Goal: Task Accomplishment & Management: Use online tool/utility

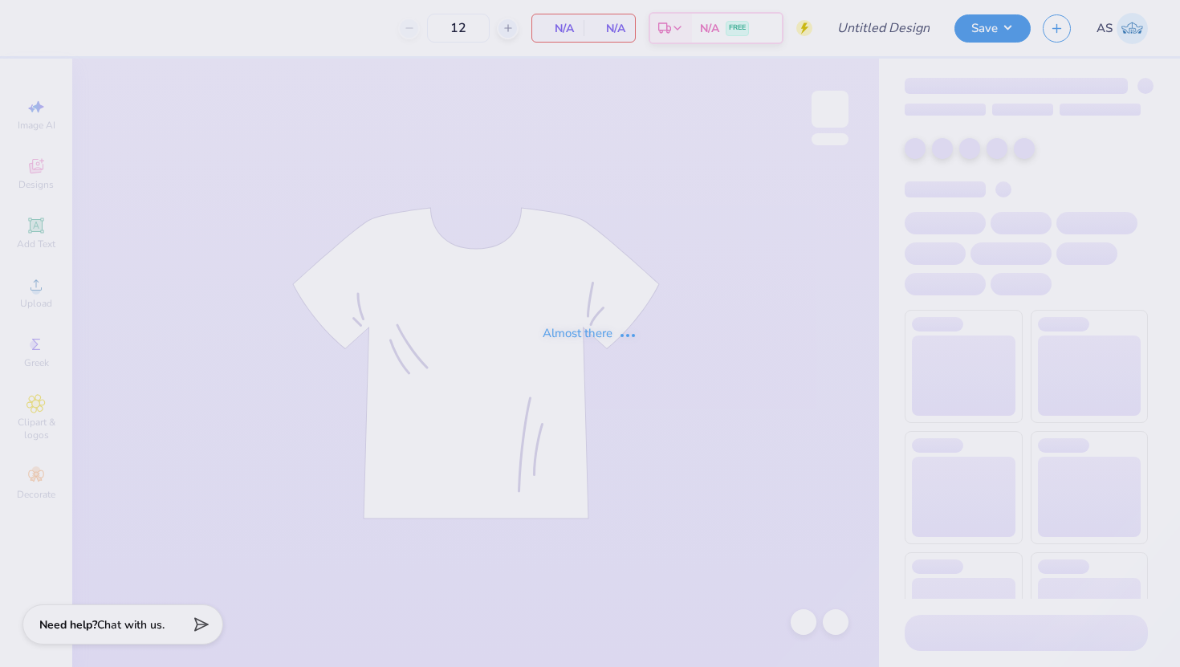
type input "Theta Set"
type input "24"
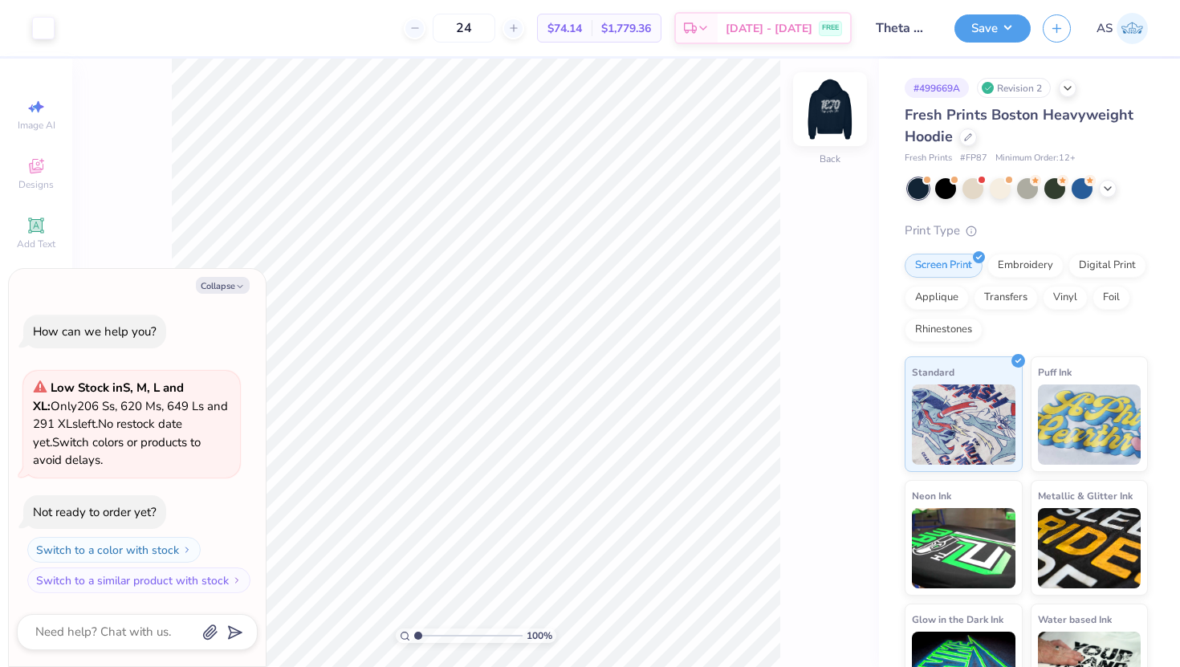
click at [823, 103] on img at bounding box center [830, 109] width 64 height 64
click at [239, 284] on icon "button" at bounding box center [240, 287] width 10 height 10
type textarea "x"
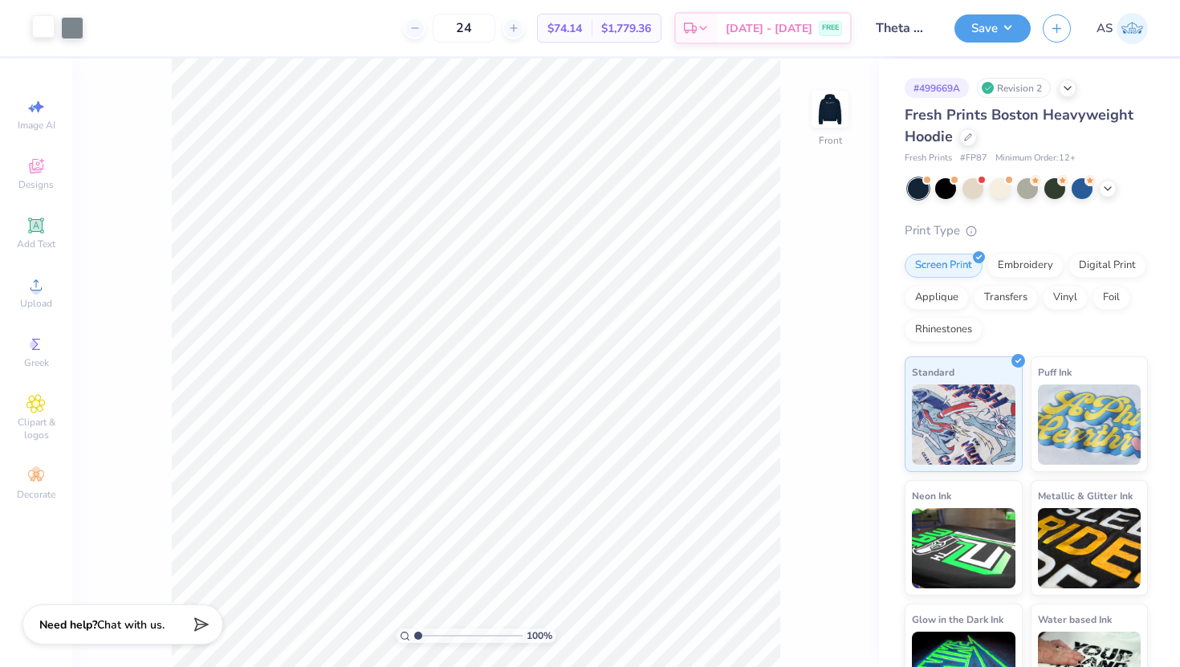
click at [33, 28] on div at bounding box center [43, 26] width 22 height 22
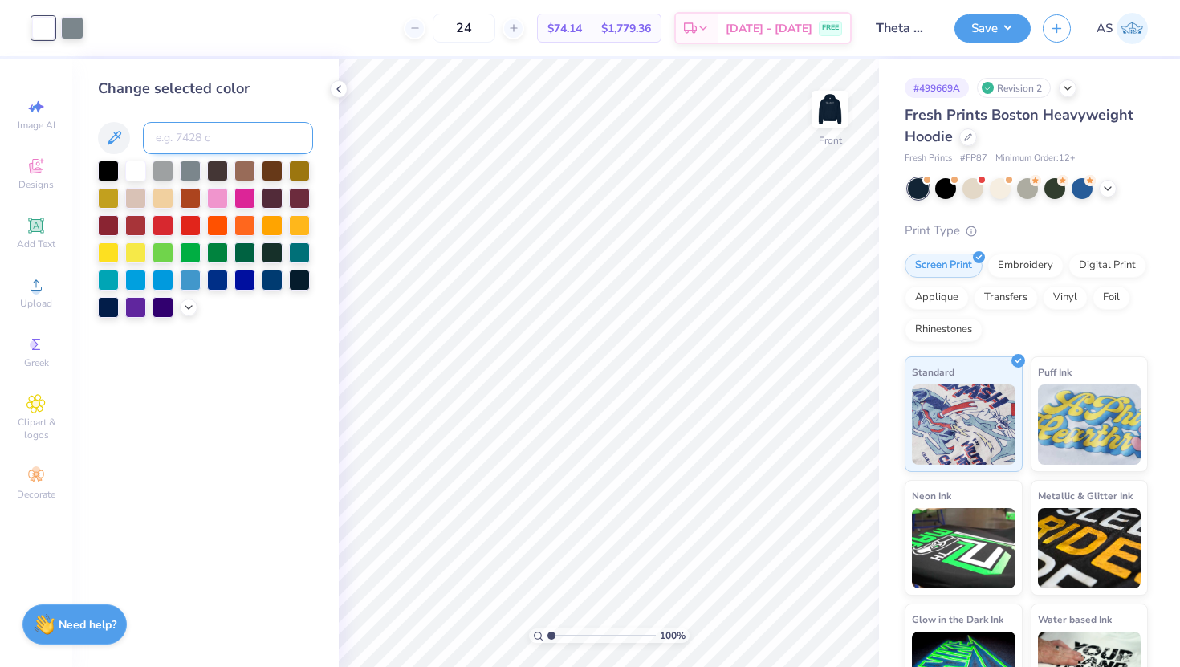
click at [172, 139] on input at bounding box center [228, 138] width 170 height 32
click at [177, 135] on input at bounding box center [228, 138] width 170 height 32
paste input
click at [72, 32] on div at bounding box center [72, 26] width 22 height 22
paste input
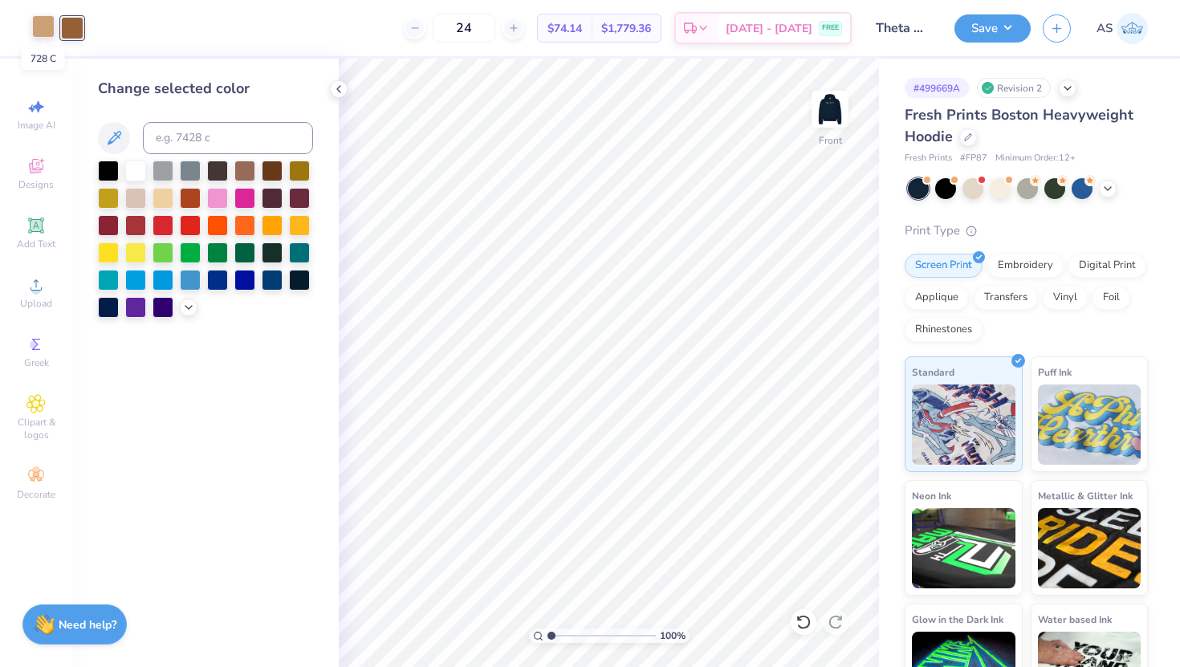
click at [47, 35] on div at bounding box center [43, 26] width 22 height 22
click at [831, 120] on img at bounding box center [830, 109] width 64 height 64
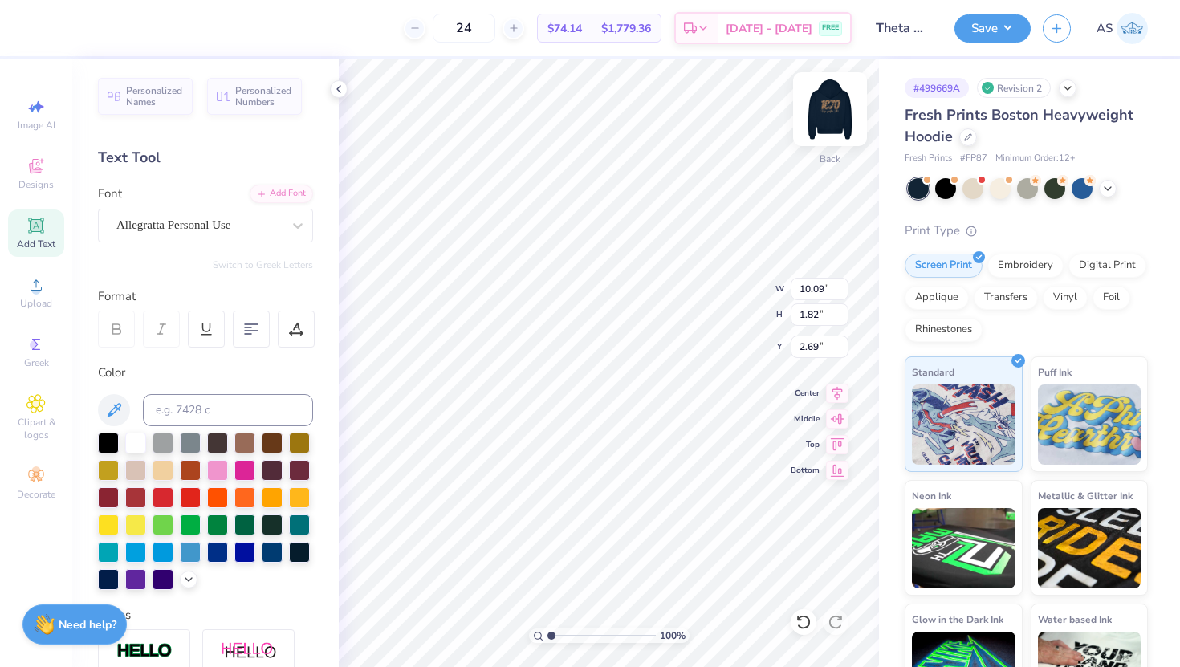
type input "3.71"
click at [208, 405] on input at bounding box center [228, 410] width 170 height 32
type input "728"
click at [825, 120] on img at bounding box center [830, 109] width 64 height 64
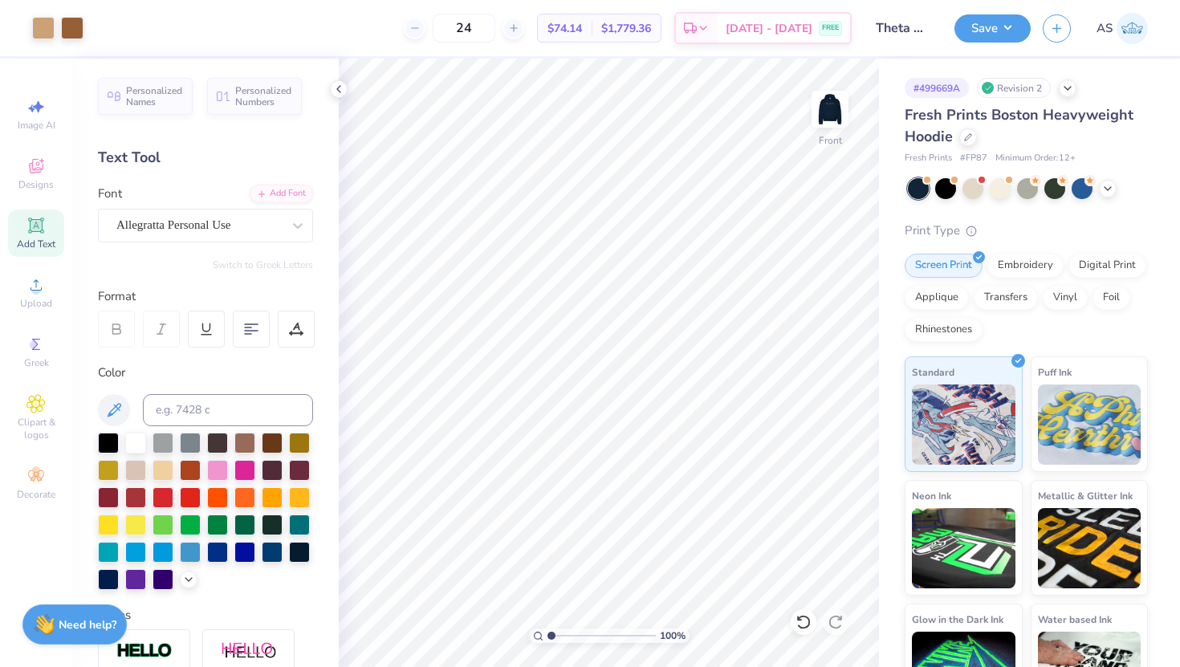
click at [825, 120] on img at bounding box center [830, 109] width 32 height 32
click at [974, 35] on button "Save" at bounding box center [993, 26] width 76 height 28
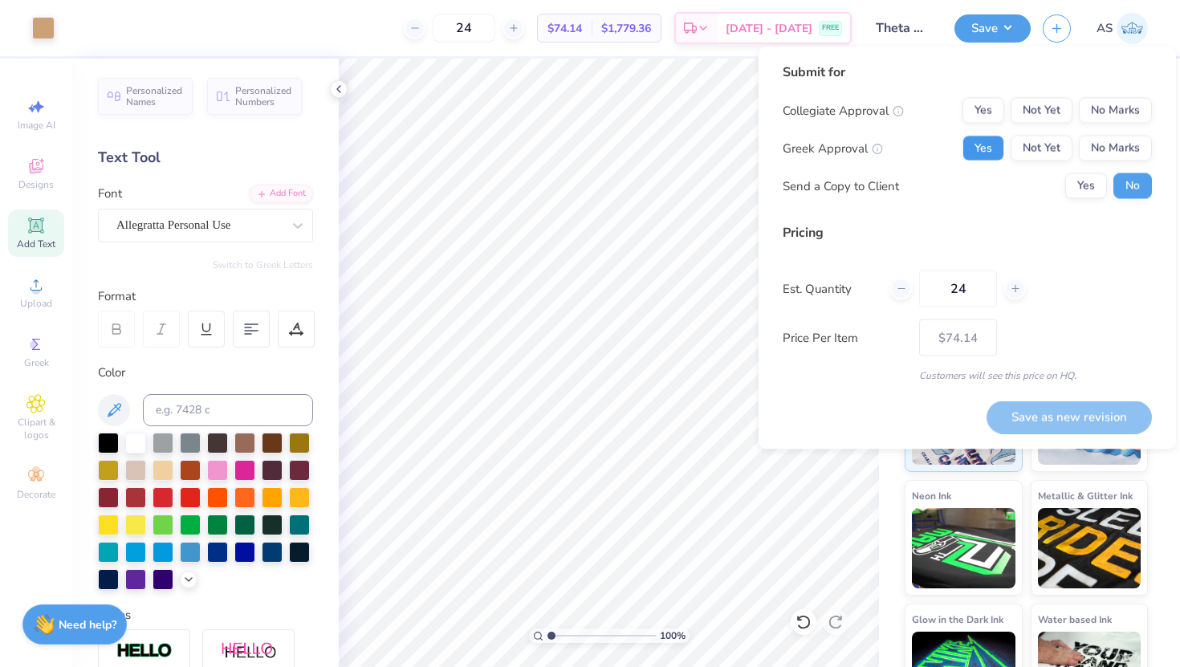
click at [975, 150] on button "Yes" at bounding box center [984, 149] width 42 height 26
click at [1151, 100] on div "Yes Not Yet No Marks" at bounding box center [1057, 111] width 189 height 26
click at [1130, 114] on button "No Marks" at bounding box center [1115, 111] width 73 height 26
click at [1102, 420] on button "Save as new revision" at bounding box center [1069, 417] width 165 height 33
type input "$74.14"
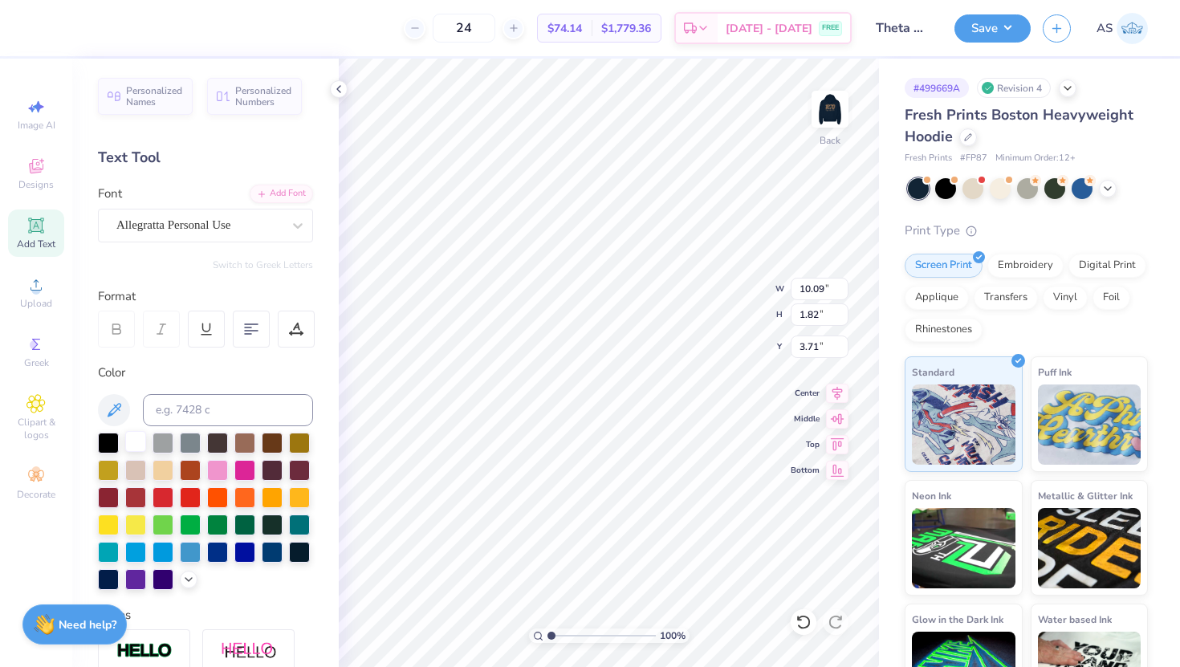
click at [140, 450] on div at bounding box center [135, 441] width 21 height 21
click at [829, 112] on img at bounding box center [830, 109] width 64 height 64
type input "14.41"
type input "9.14"
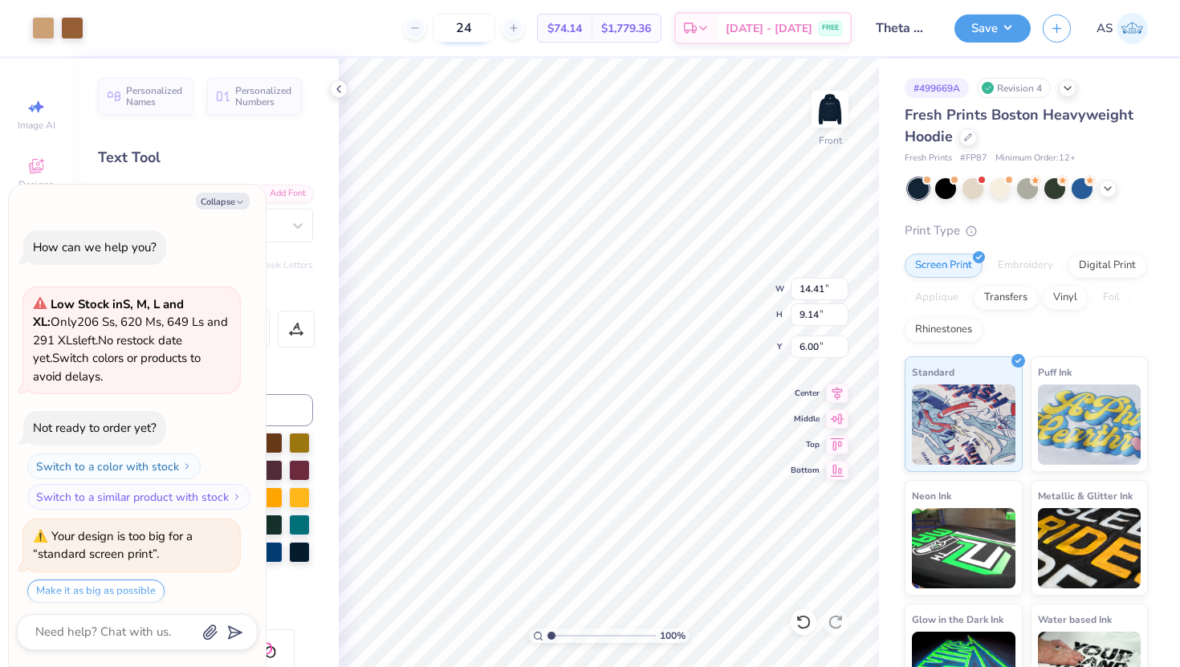
scroll to position [49, 0]
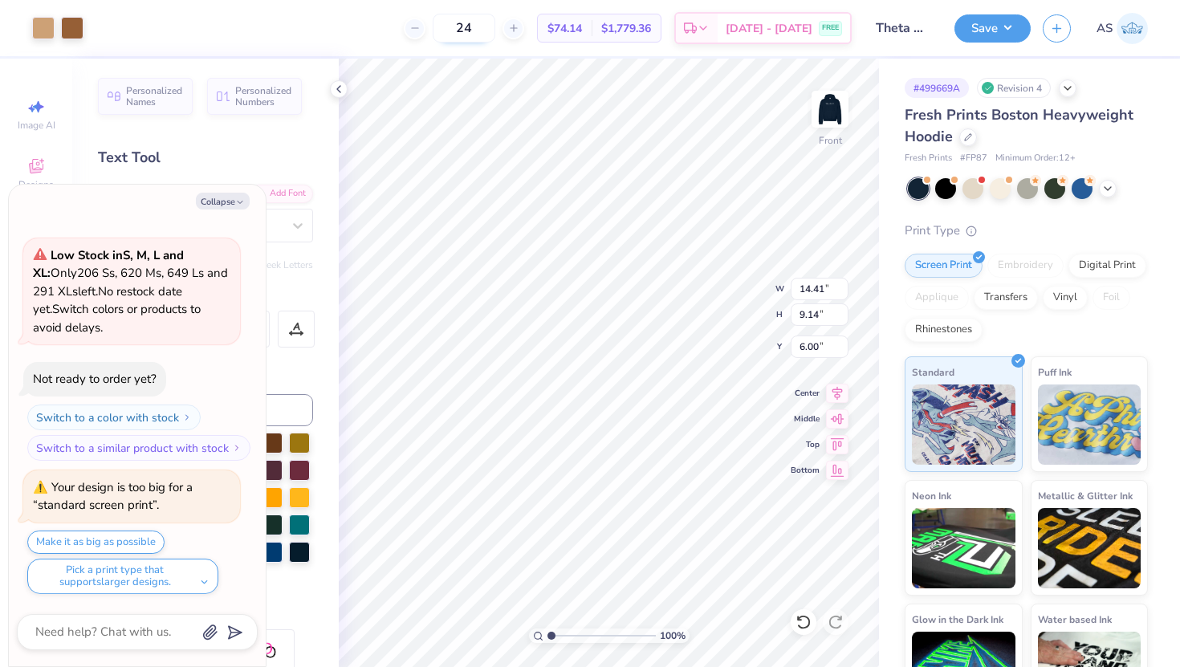
type textarea "x"
type input "5.61"
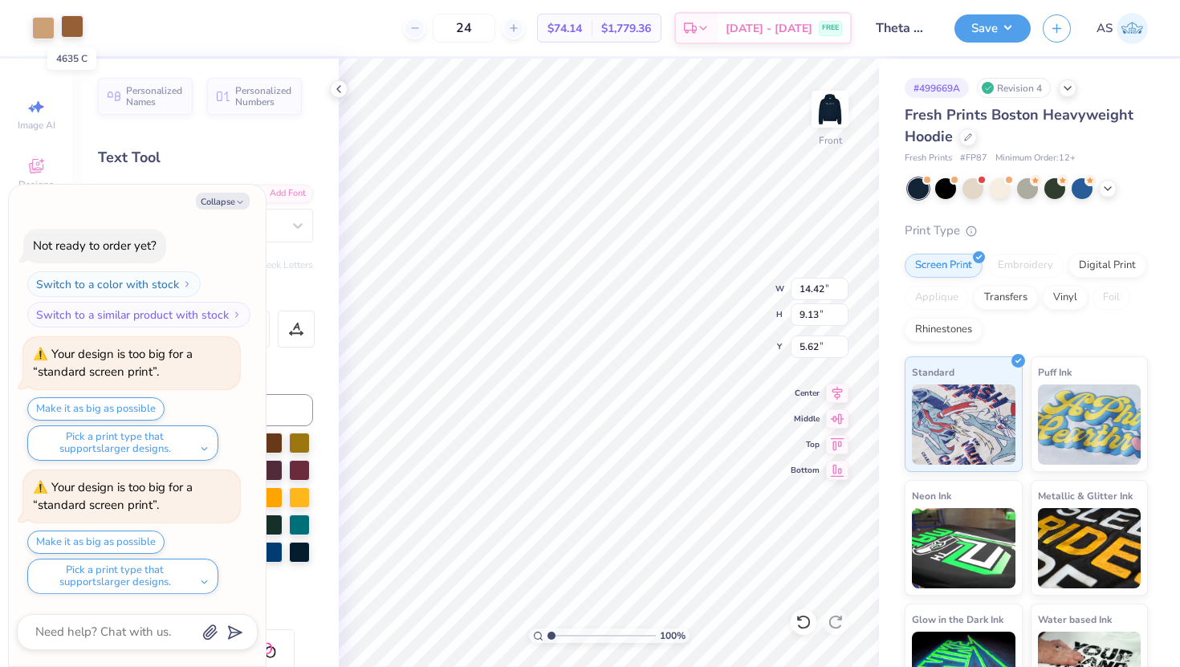
click at [75, 31] on div at bounding box center [72, 26] width 22 height 22
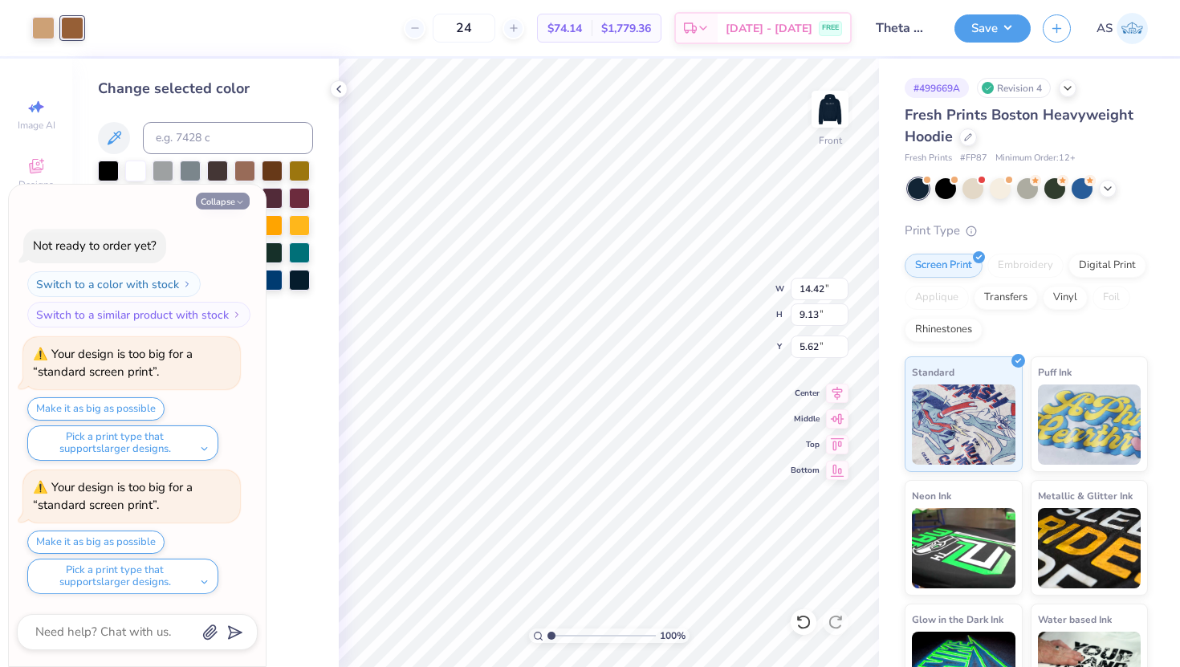
click at [221, 206] on button "Collapse" at bounding box center [223, 201] width 54 height 17
type textarea "x"
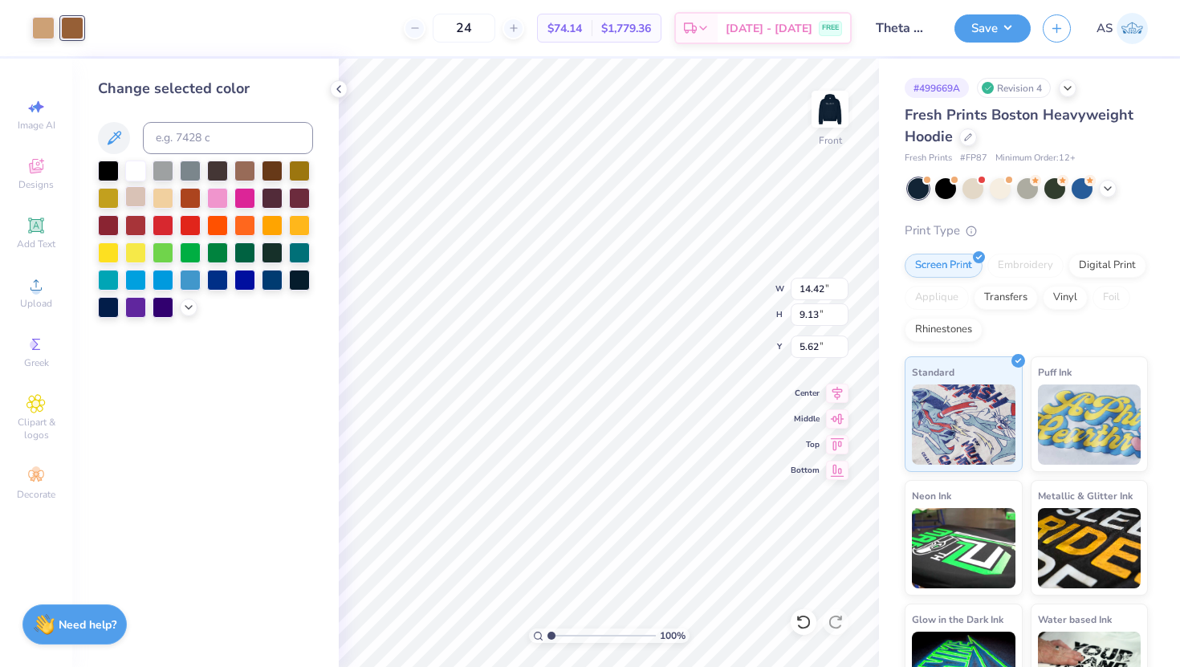
click at [137, 201] on div at bounding box center [135, 196] width 21 height 21
click at [43, 35] on div at bounding box center [43, 26] width 22 height 22
click at [247, 173] on div at bounding box center [244, 169] width 21 height 21
click at [803, 617] on icon at bounding box center [804, 622] width 16 height 16
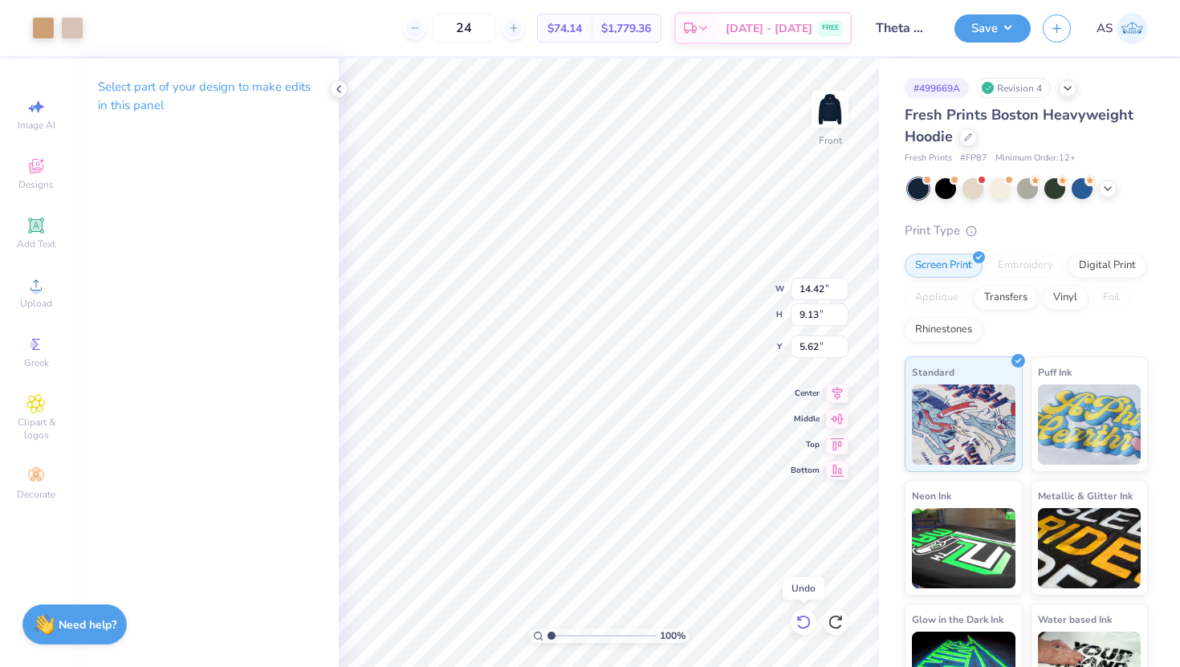
click at [803, 617] on icon at bounding box center [804, 622] width 16 height 16
click at [75, 32] on div at bounding box center [72, 26] width 22 height 22
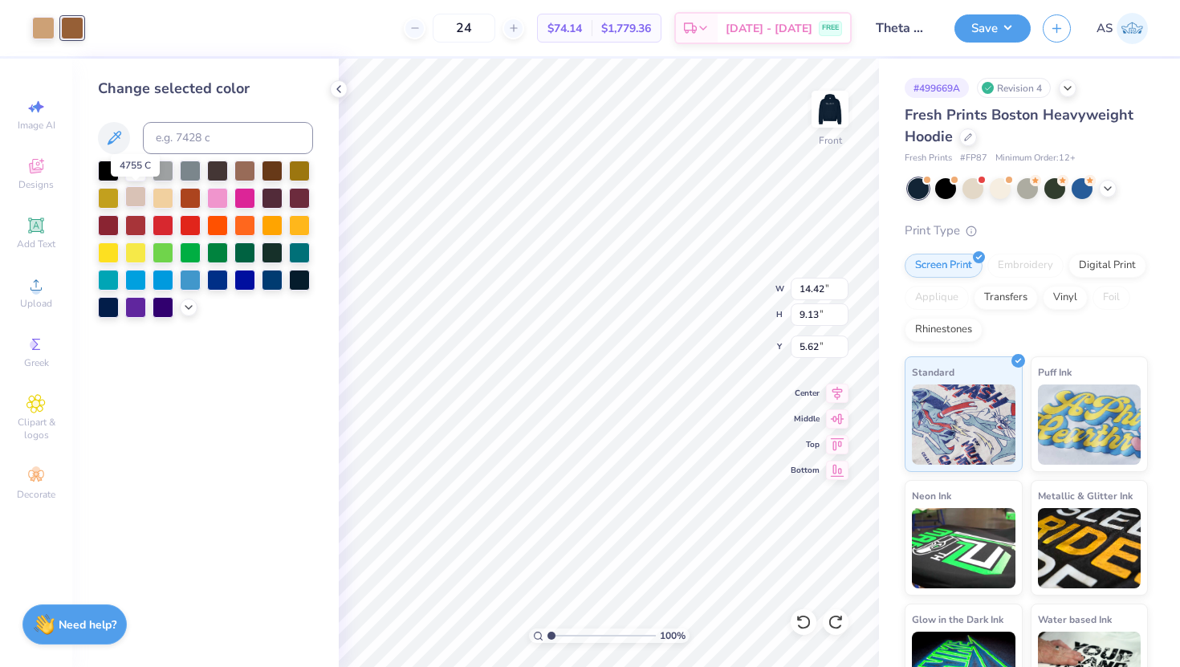
click at [137, 199] on div at bounding box center [135, 196] width 21 height 21
click at [43, 32] on div at bounding box center [43, 26] width 22 height 22
click at [173, 130] on input at bounding box center [228, 138] width 170 height 32
type input "4635"
click at [74, 26] on div at bounding box center [72, 26] width 22 height 22
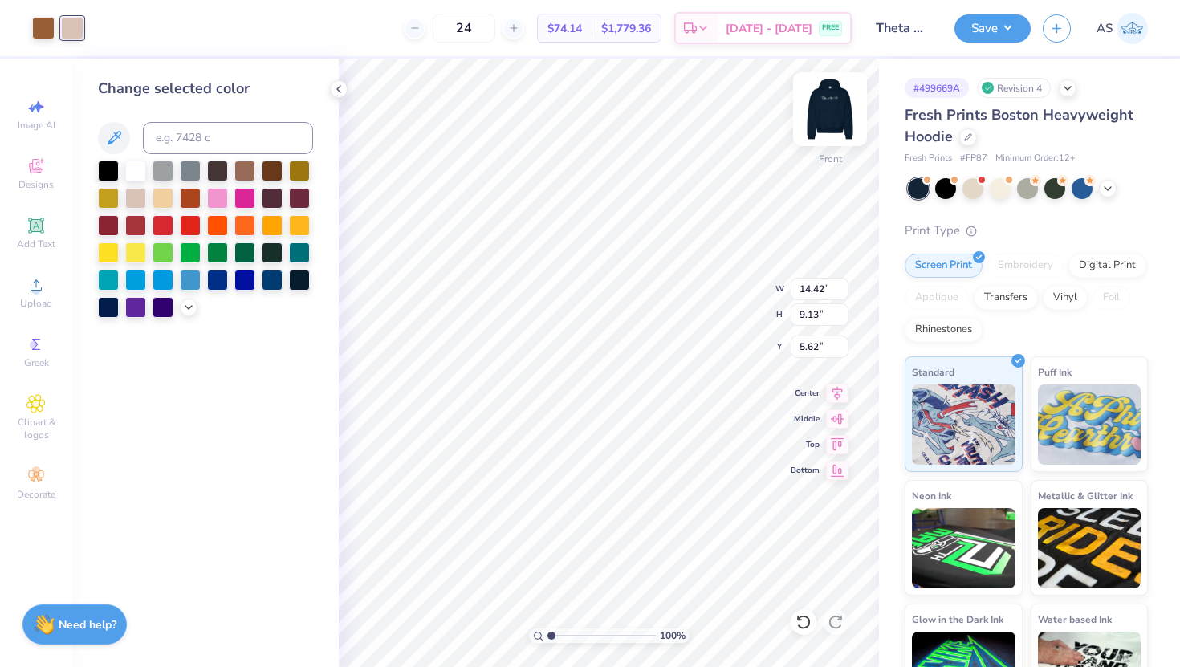
click at [821, 110] on img at bounding box center [830, 109] width 64 height 64
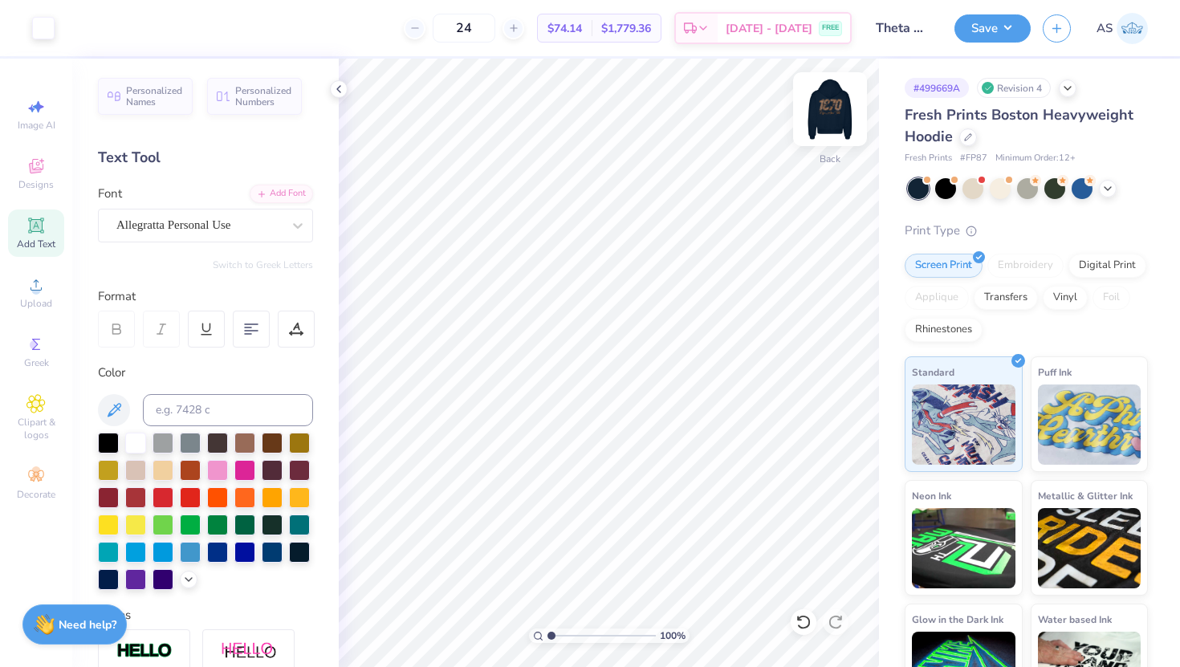
click at [841, 103] on img at bounding box center [830, 109] width 64 height 64
click at [797, 625] on icon at bounding box center [804, 622] width 16 height 16
click at [835, 616] on icon at bounding box center [836, 622] width 14 height 14
click at [77, 31] on div at bounding box center [72, 26] width 22 height 22
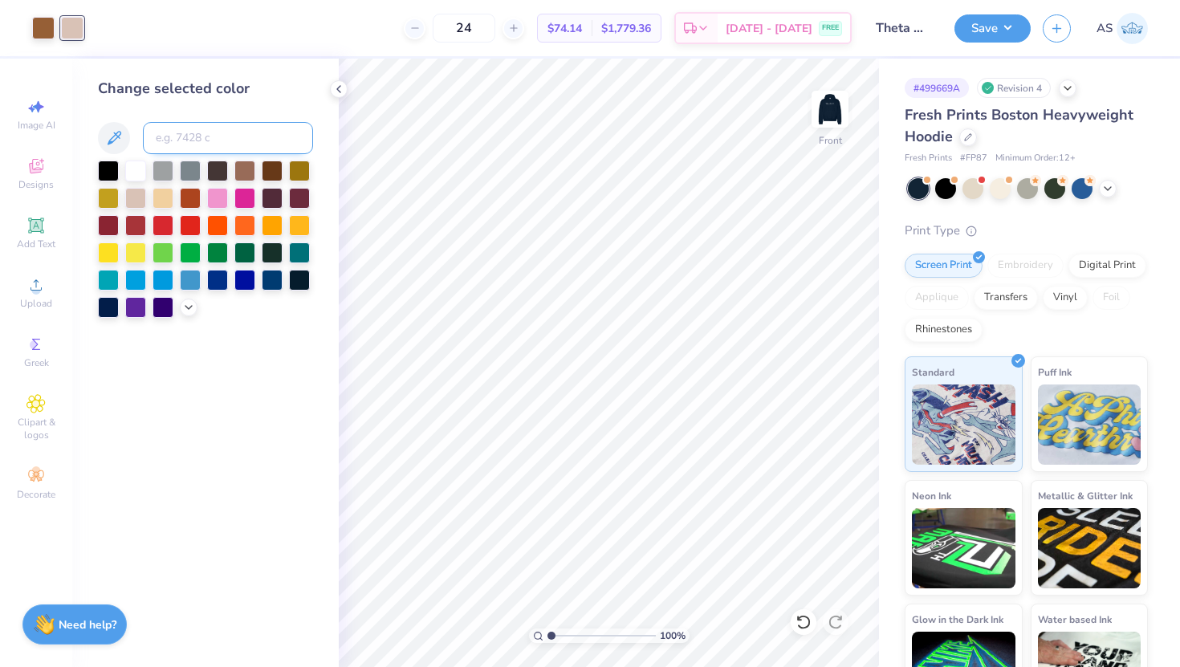
click at [232, 139] on input at bounding box center [228, 138] width 170 height 32
type input "728"
click at [39, 35] on div at bounding box center [43, 26] width 22 height 22
click at [267, 177] on div at bounding box center [272, 169] width 21 height 21
click at [187, 302] on icon at bounding box center [188, 305] width 13 height 13
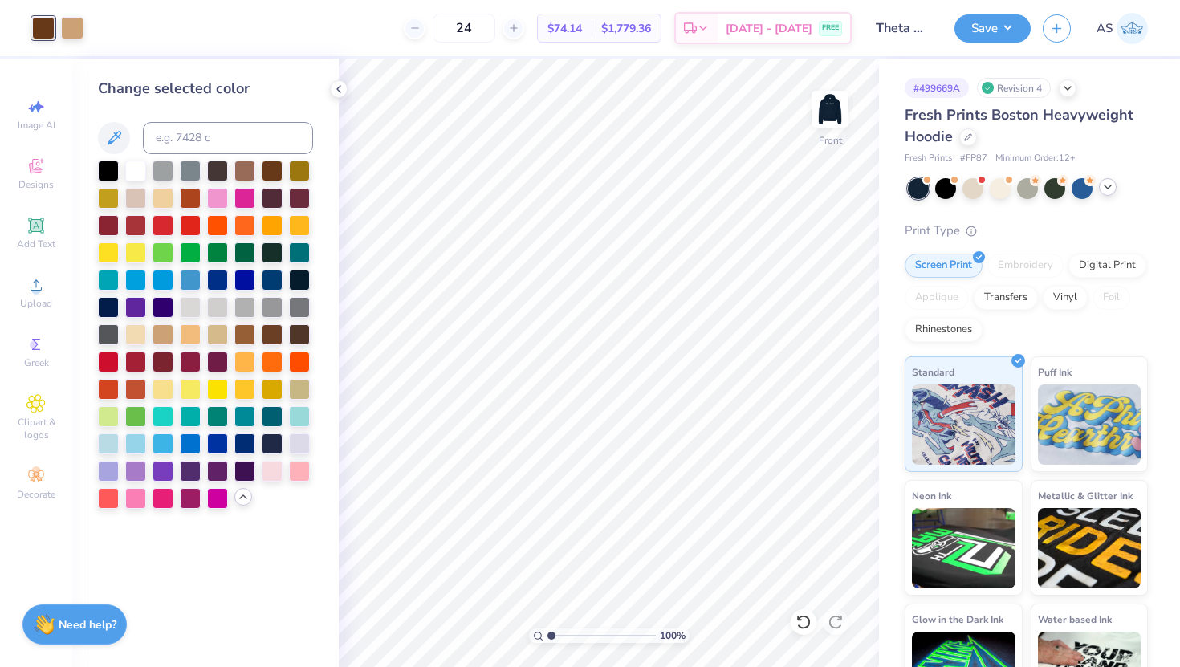
click at [1106, 189] on icon at bounding box center [1108, 187] width 13 height 13
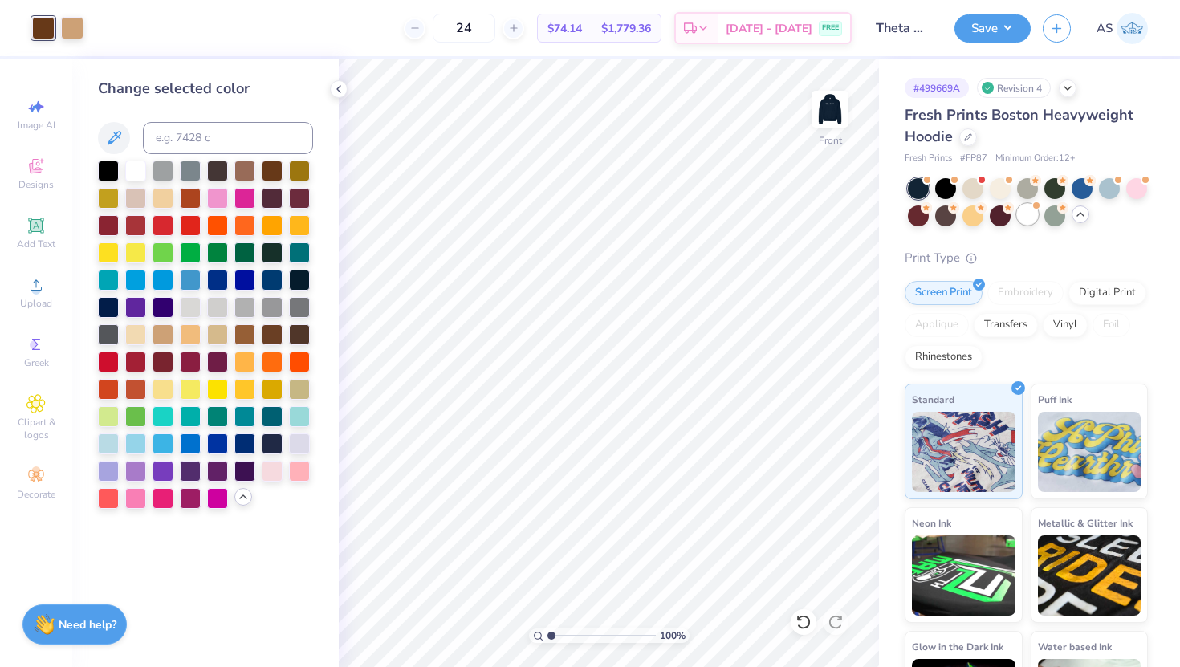
click at [1027, 211] on div at bounding box center [1027, 214] width 21 height 21
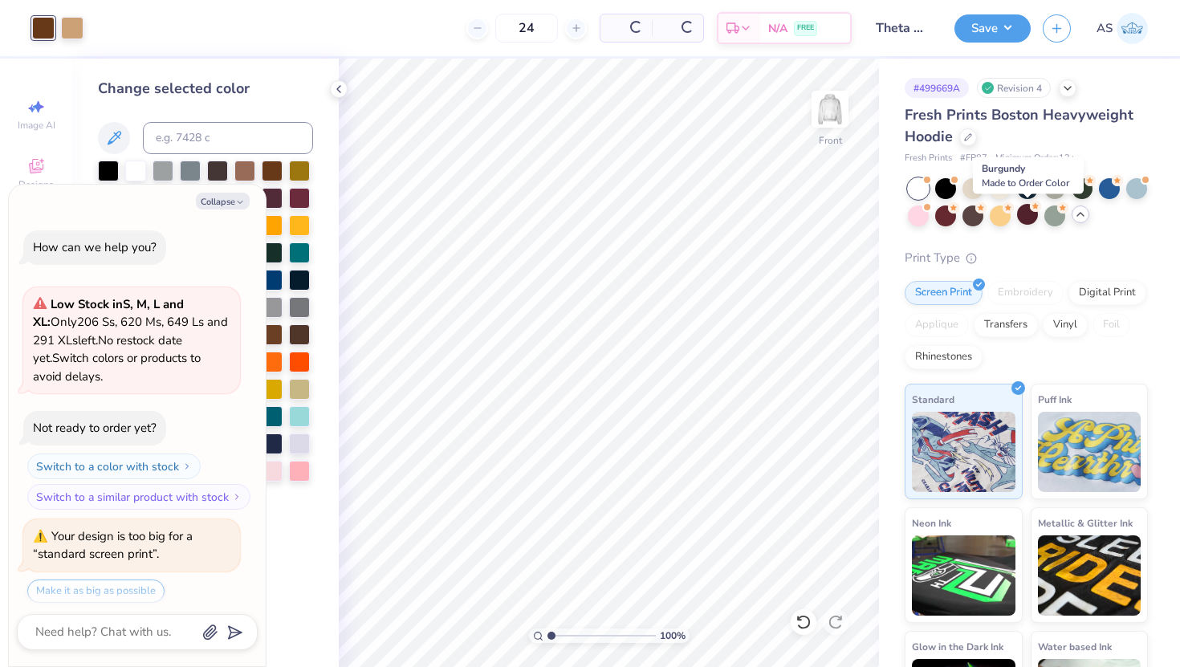
scroll to position [427, 0]
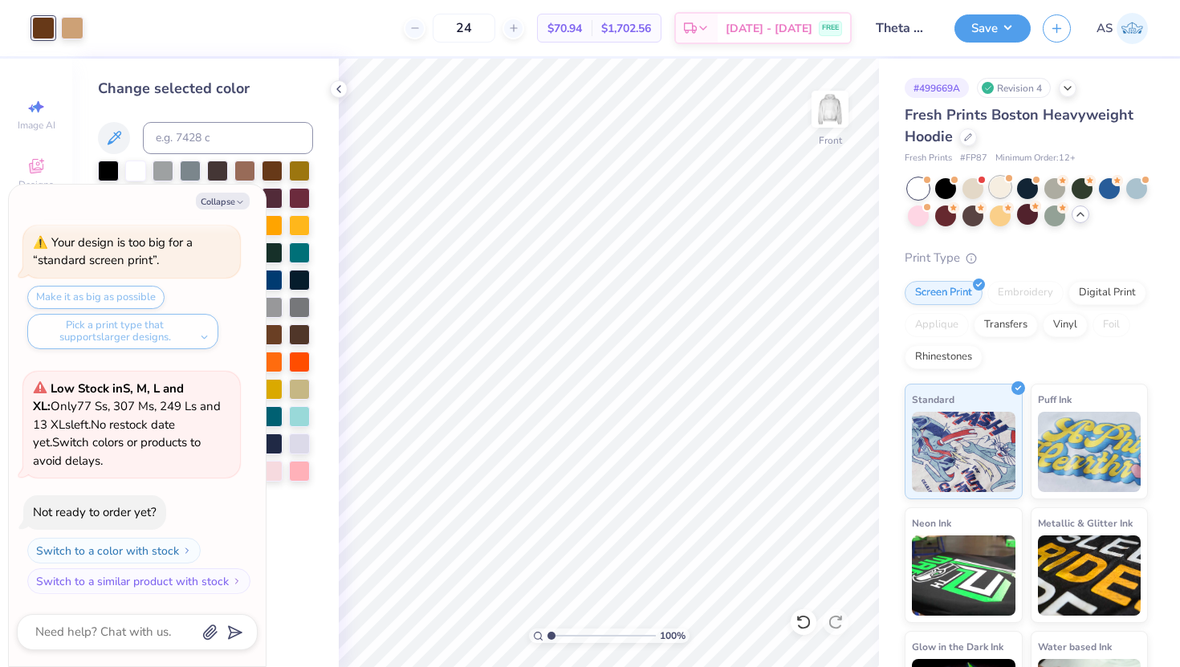
click at [1005, 192] on div at bounding box center [1000, 187] width 21 height 21
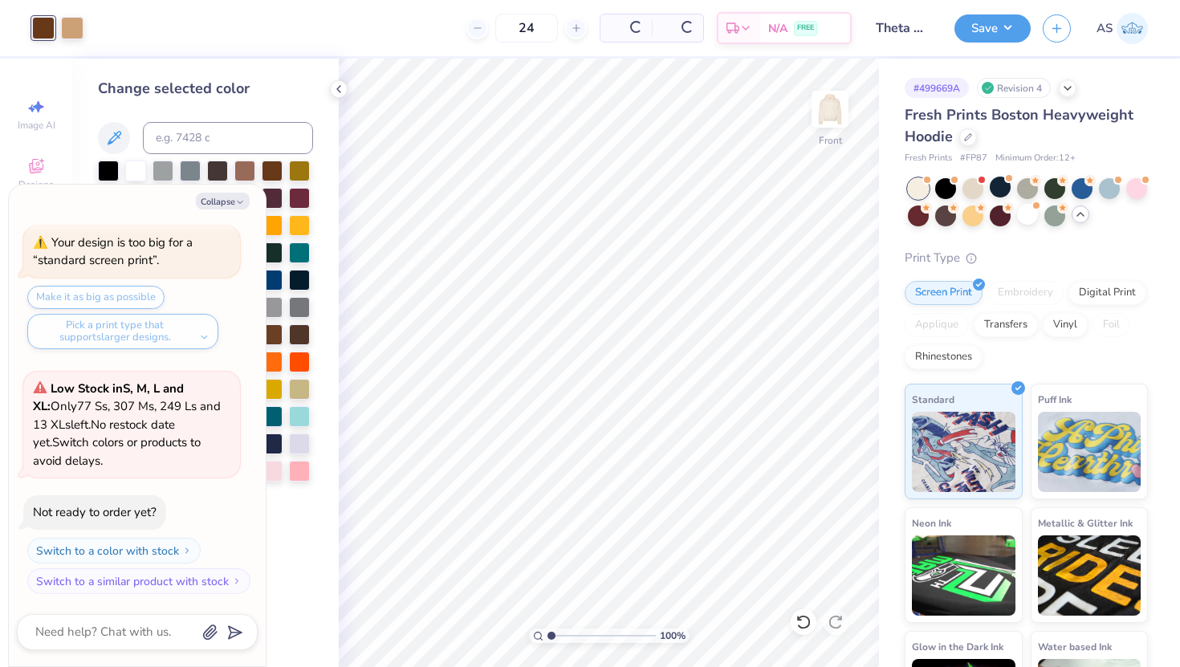
scroll to position [672, 0]
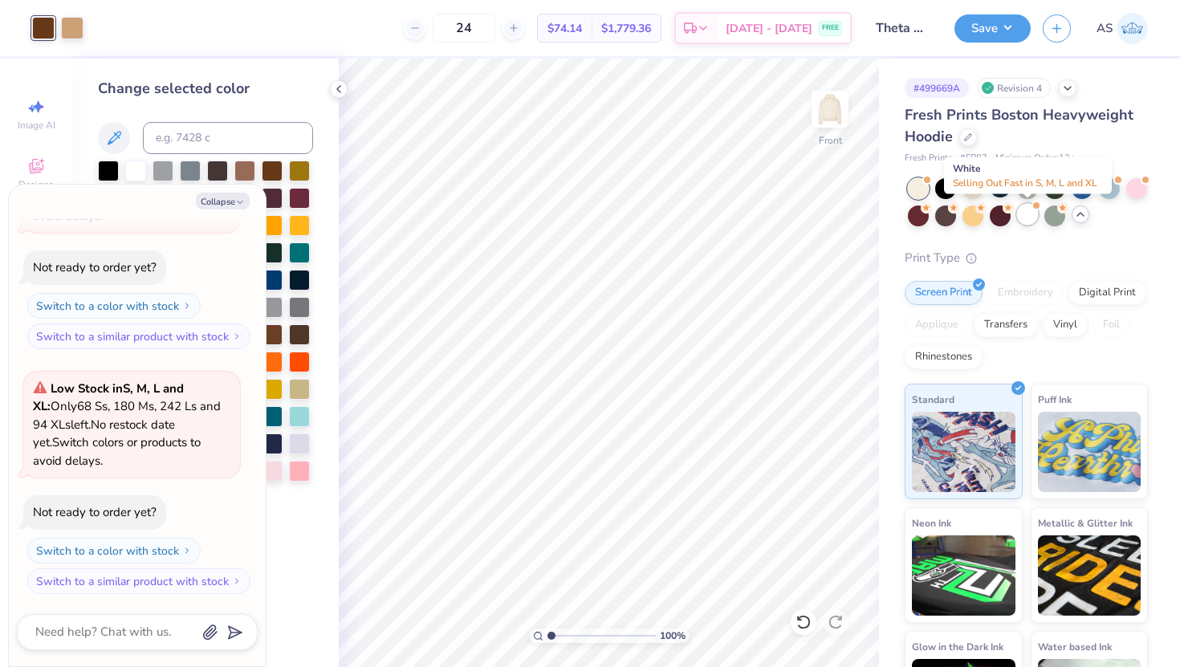
click at [1022, 215] on div at bounding box center [1027, 214] width 21 height 21
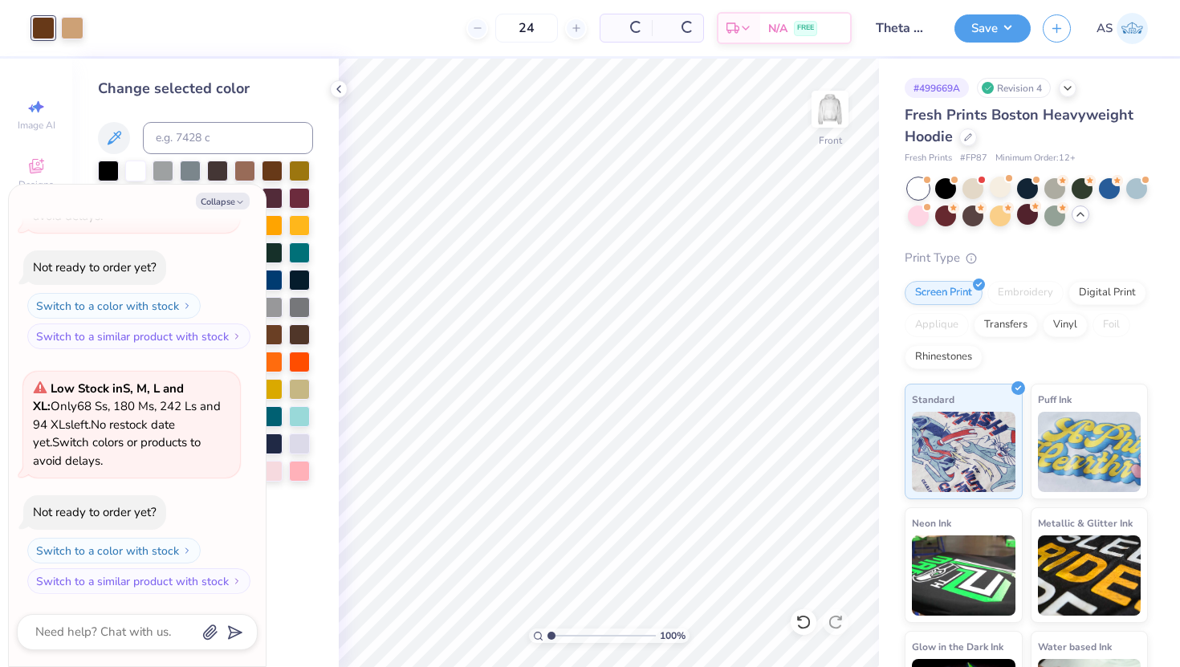
scroll to position [917, 0]
click at [234, 196] on button "Collapse" at bounding box center [223, 201] width 54 height 17
type textarea "x"
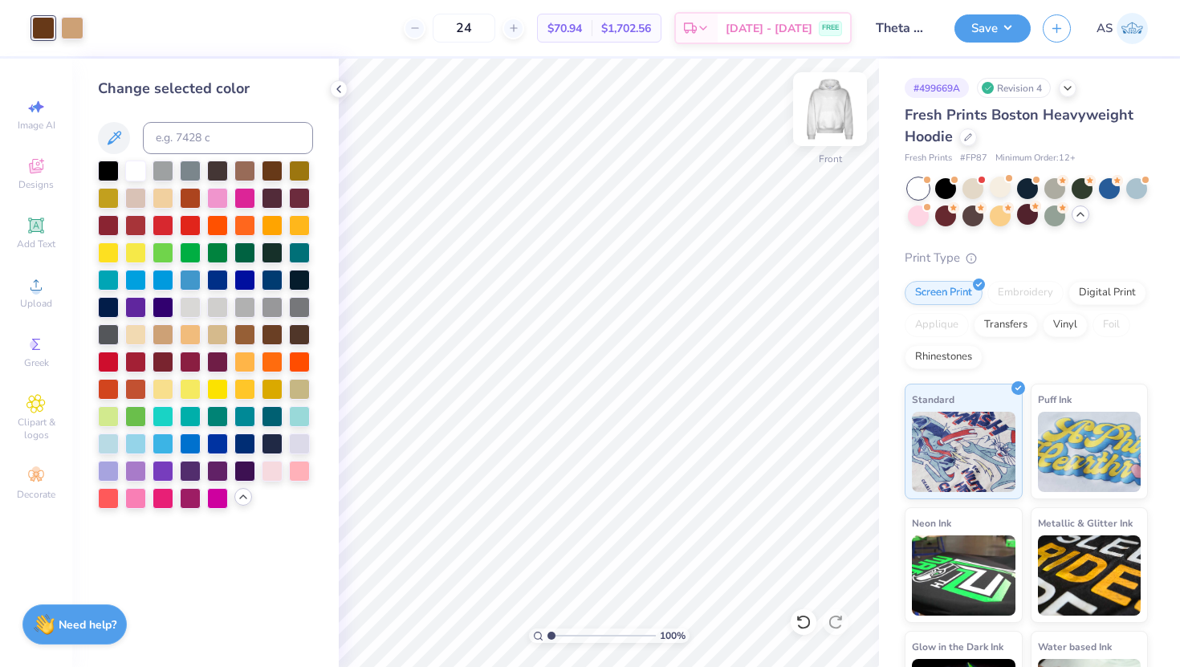
click at [827, 121] on img at bounding box center [830, 109] width 64 height 64
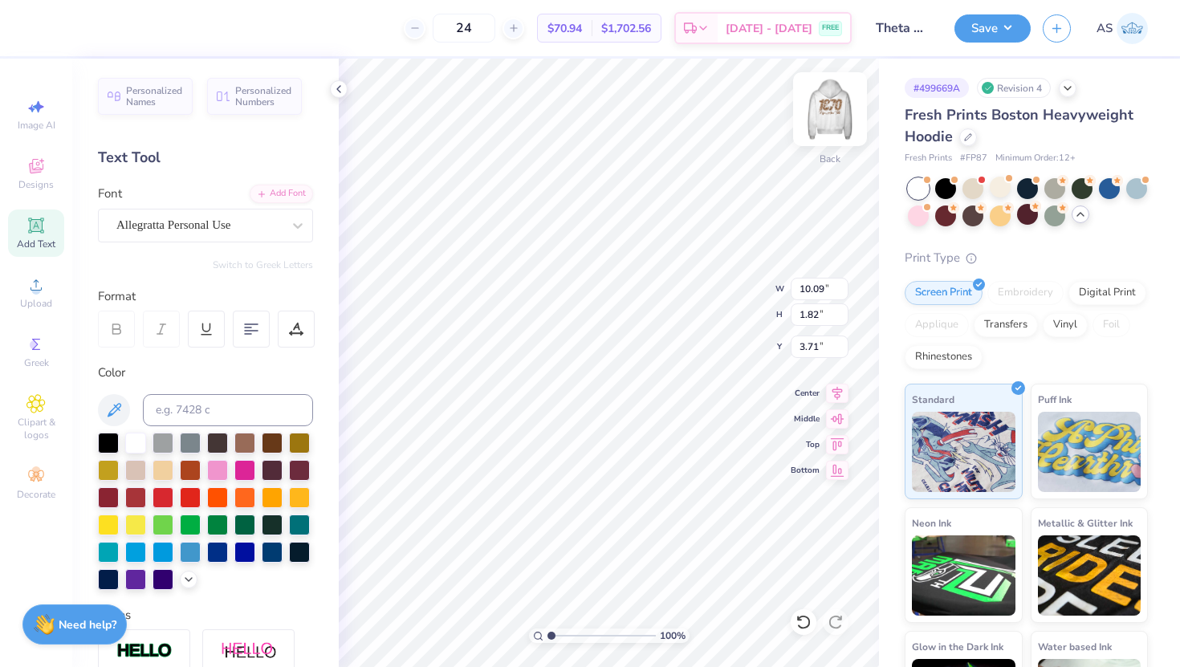
type input "3.70"
click at [819, 116] on img at bounding box center [830, 109] width 64 height 64
click at [819, 116] on img at bounding box center [830, 109] width 32 height 32
type input "3.69"
click at [281, 448] on div at bounding box center [272, 441] width 21 height 21
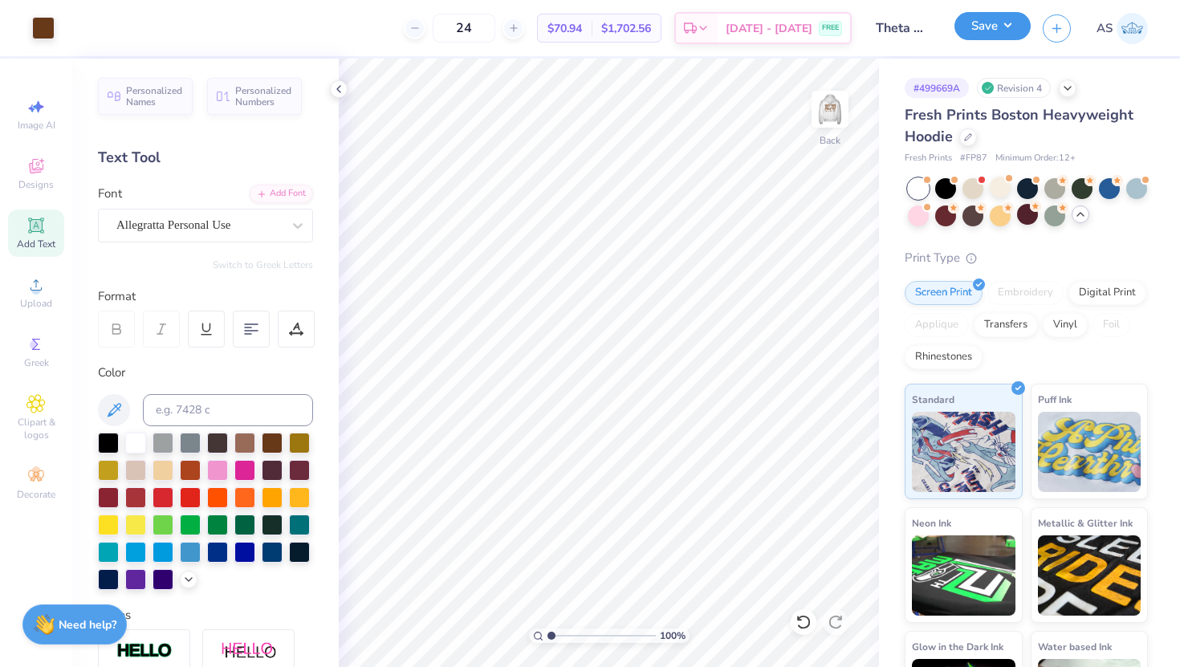
click at [996, 30] on button "Save" at bounding box center [993, 26] width 76 height 28
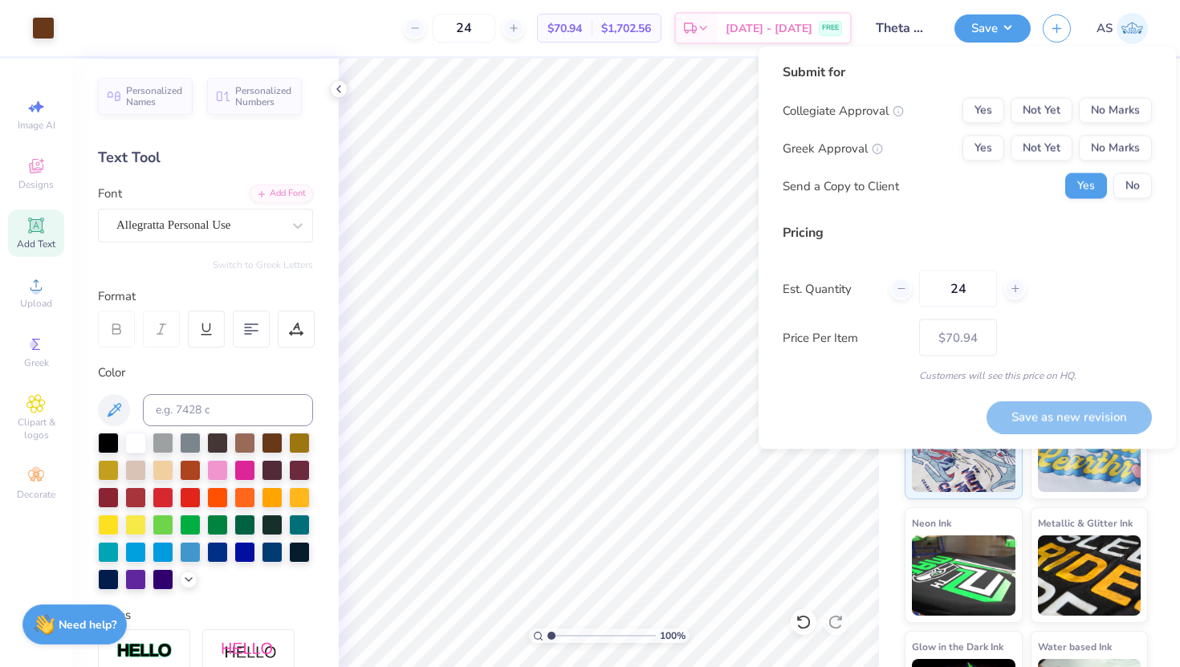
click at [1148, 205] on div "Submit for Collegiate Approval Yes Not Yet No Marks Greek Approval Yes Not Yet …" at bounding box center [967, 137] width 369 height 149
click at [1140, 192] on button "No" at bounding box center [1133, 186] width 39 height 26
click at [984, 149] on button "Yes" at bounding box center [984, 149] width 42 height 26
click at [1135, 98] on button "No Marks" at bounding box center [1115, 111] width 73 height 26
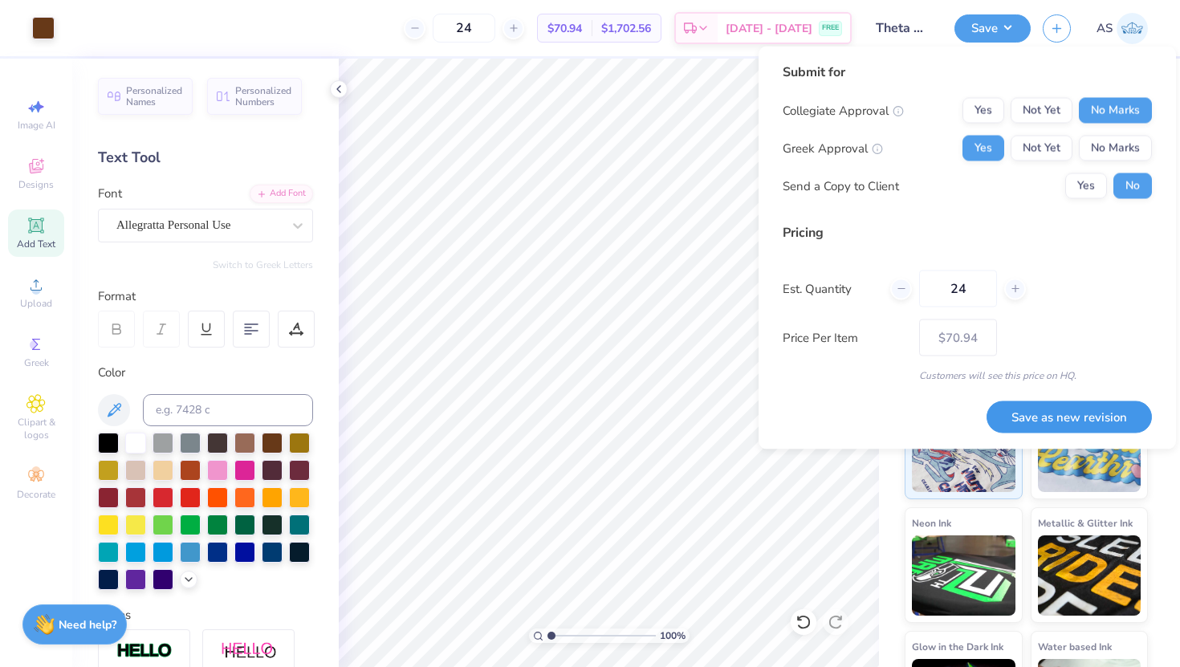
click at [1110, 412] on button "Save as new revision" at bounding box center [1069, 417] width 165 height 33
type input "$70.94"
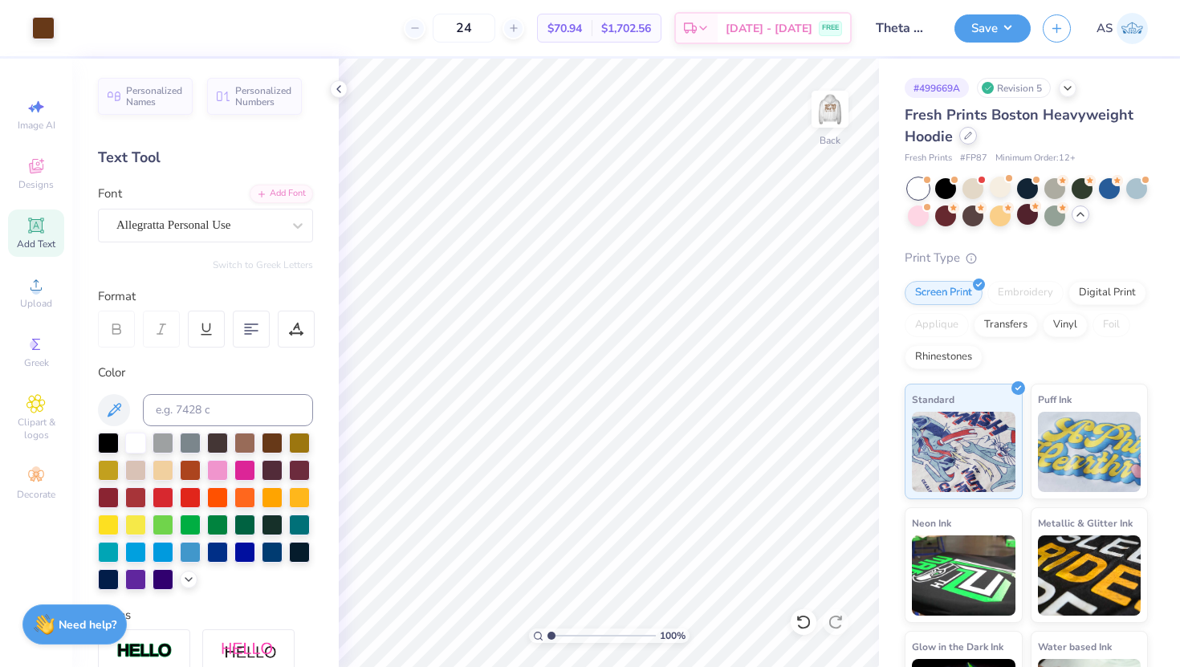
click at [970, 141] on div at bounding box center [969, 136] width 18 height 18
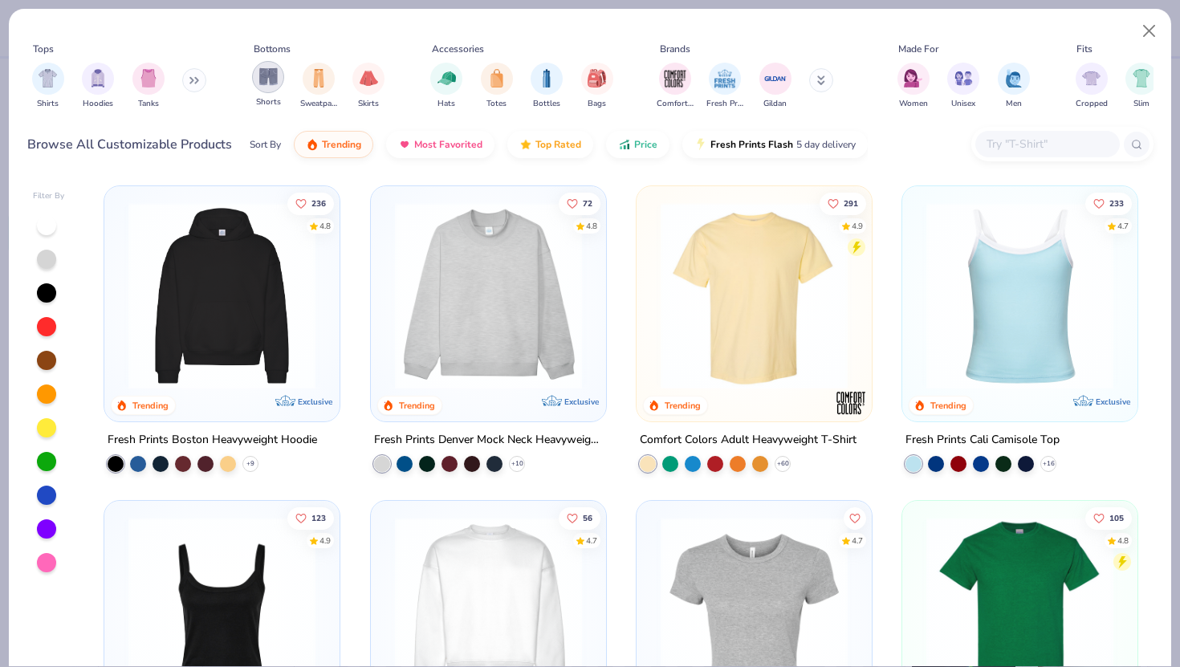
click at [274, 72] on img "filter for Shorts" at bounding box center [268, 76] width 18 height 18
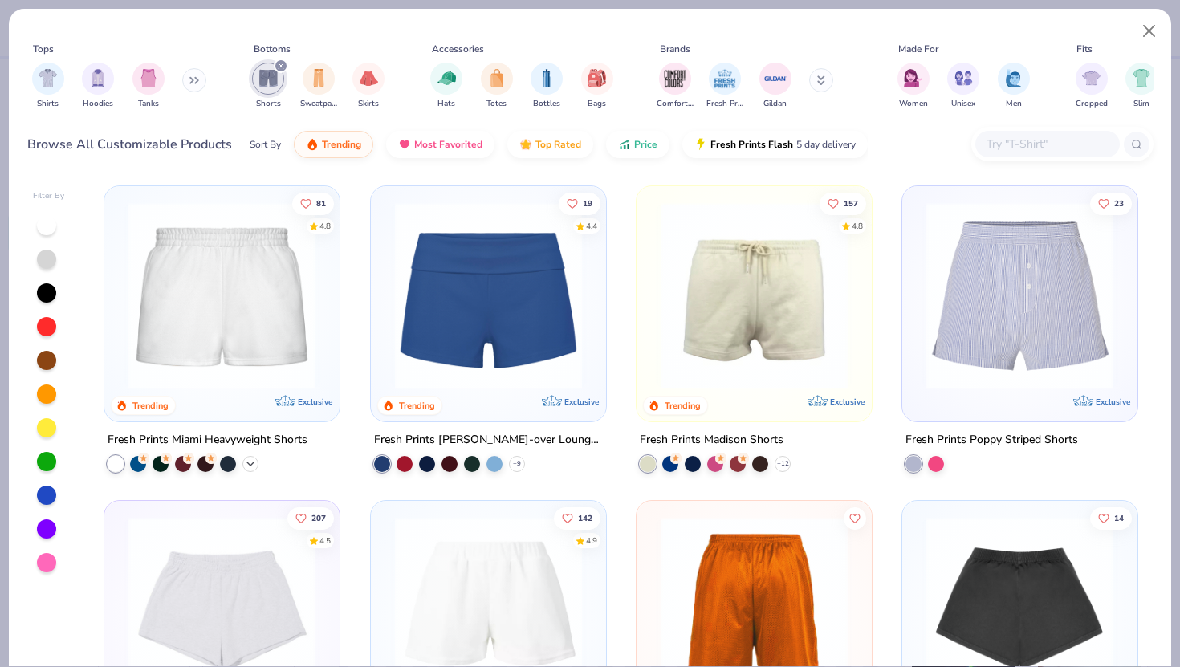
click at [258, 462] on div "+ 10" at bounding box center [250, 464] width 16 height 16
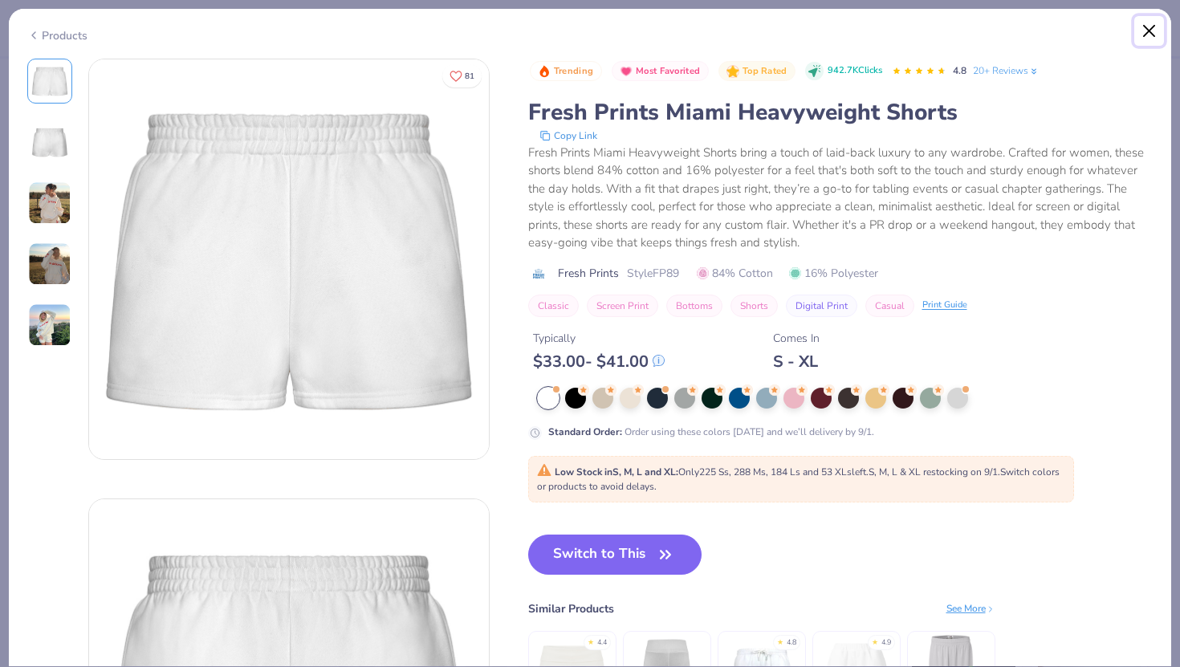
click at [1142, 39] on button "Close" at bounding box center [1150, 31] width 31 height 31
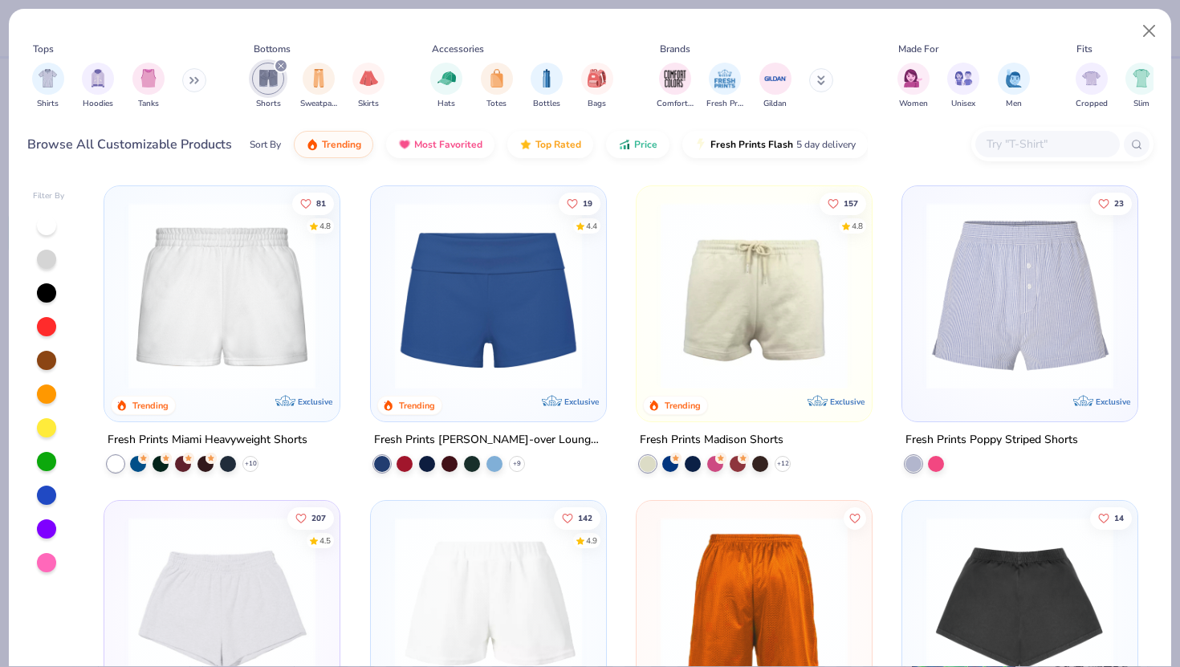
click at [779, 400] on div at bounding box center [754, 299] width 219 height 211
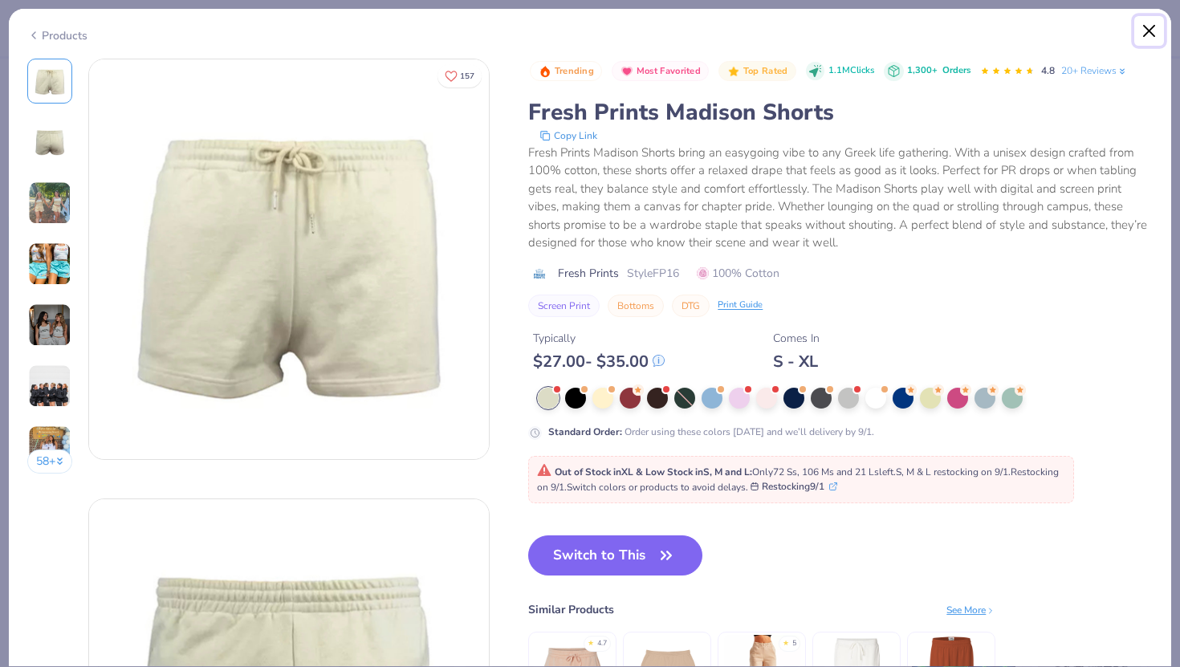
click at [1147, 27] on button "Close" at bounding box center [1150, 31] width 31 height 31
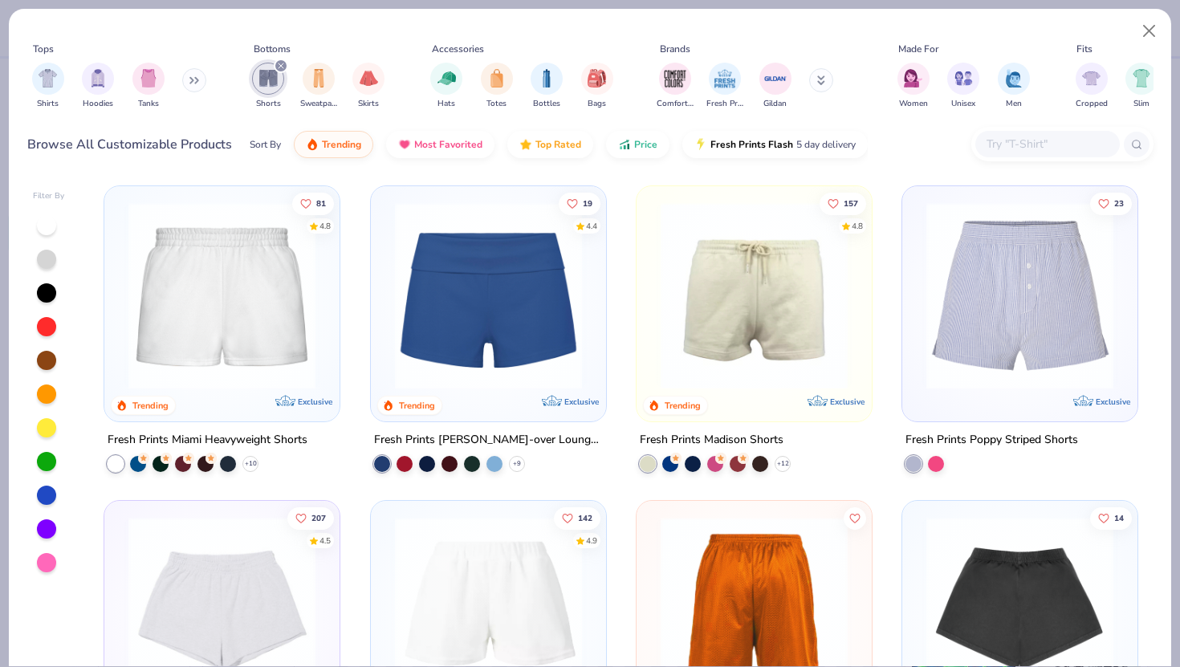
click at [544, 345] on img at bounding box center [488, 295] width 203 height 187
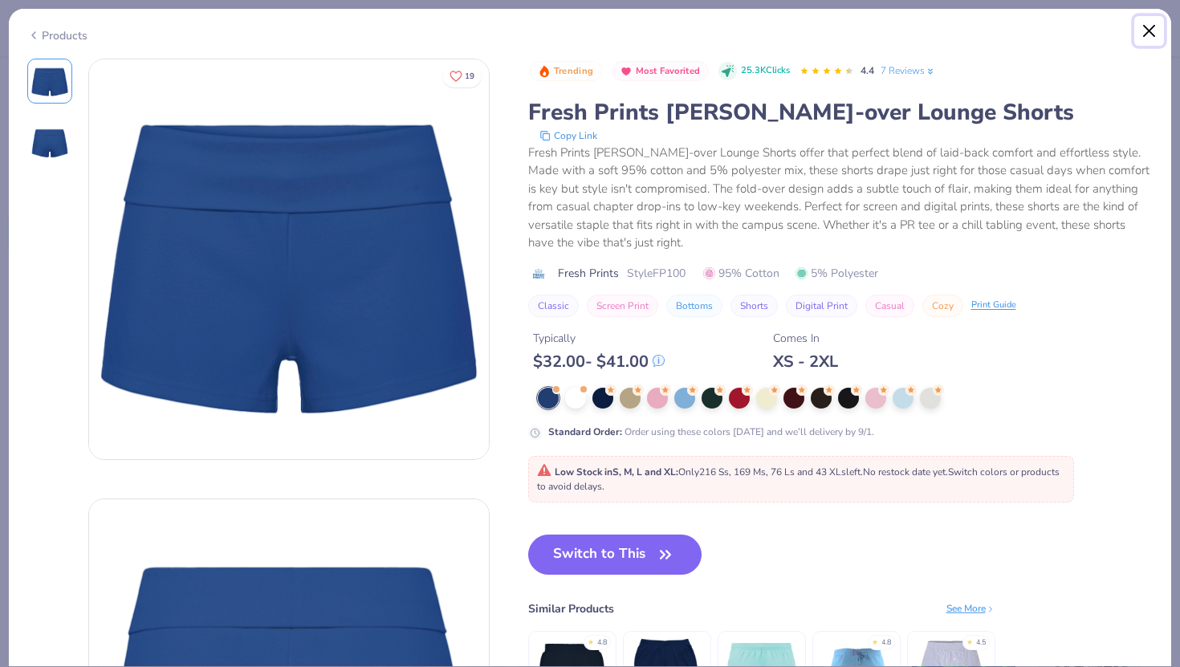
click at [1147, 29] on button "Close" at bounding box center [1150, 31] width 31 height 31
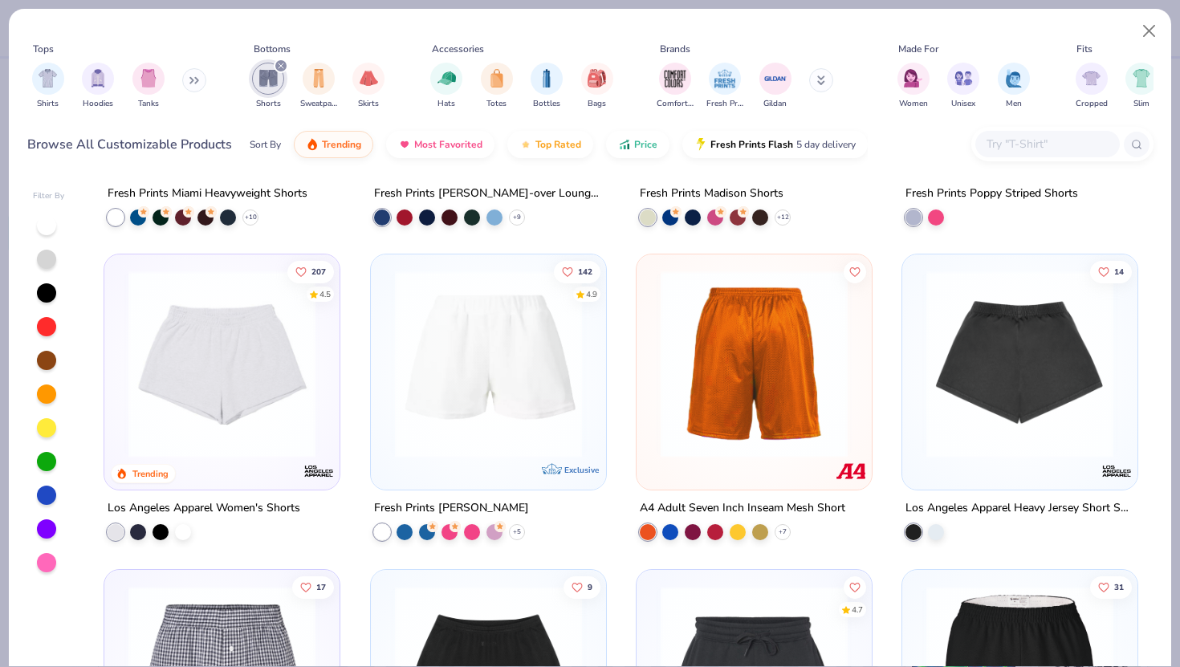
scroll to position [247, 0]
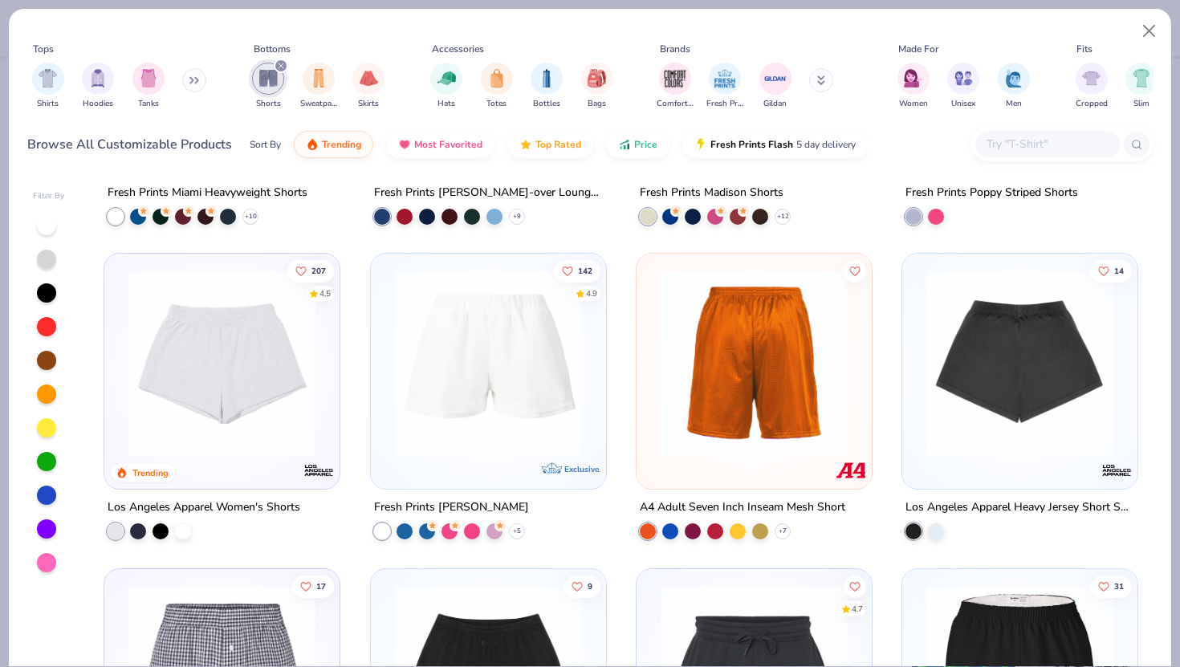
click at [487, 464] on div at bounding box center [488, 367] width 219 height 211
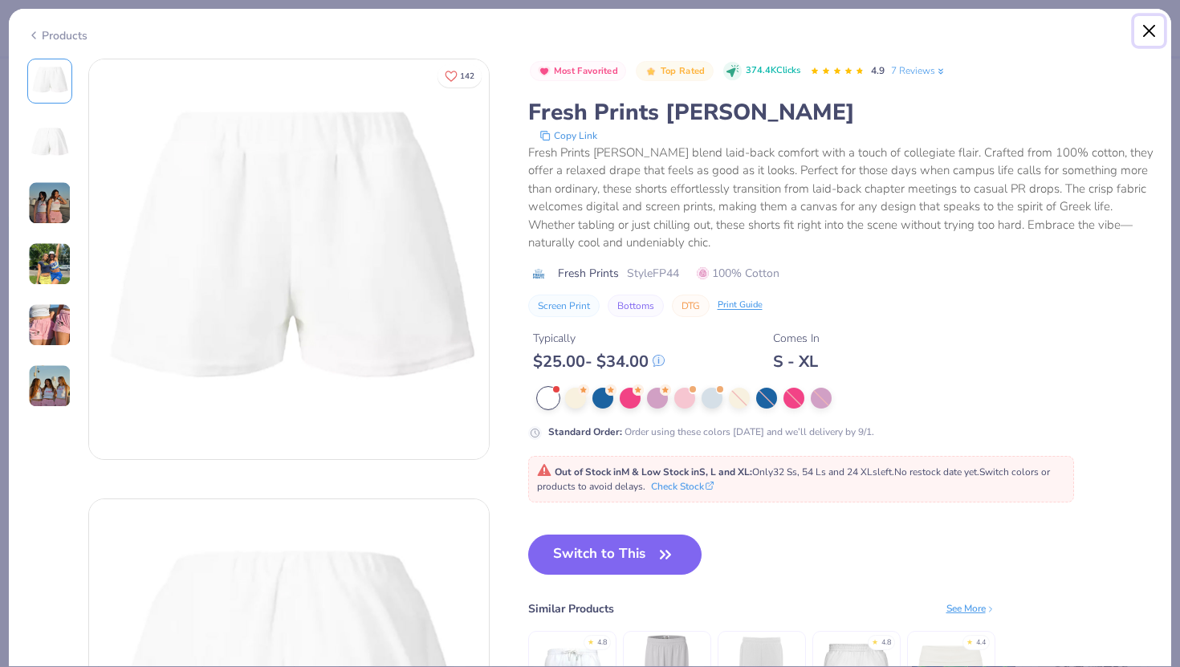
click at [1150, 36] on button "Close" at bounding box center [1150, 31] width 31 height 31
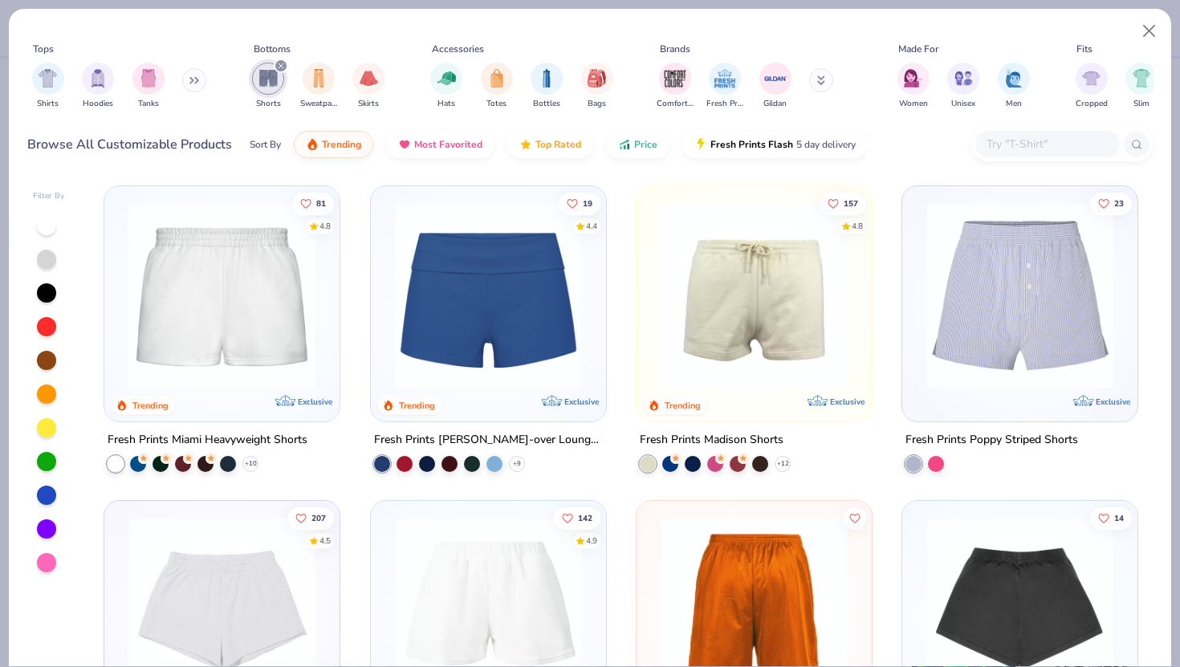
click at [240, 316] on img at bounding box center [221, 295] width 203 height 187
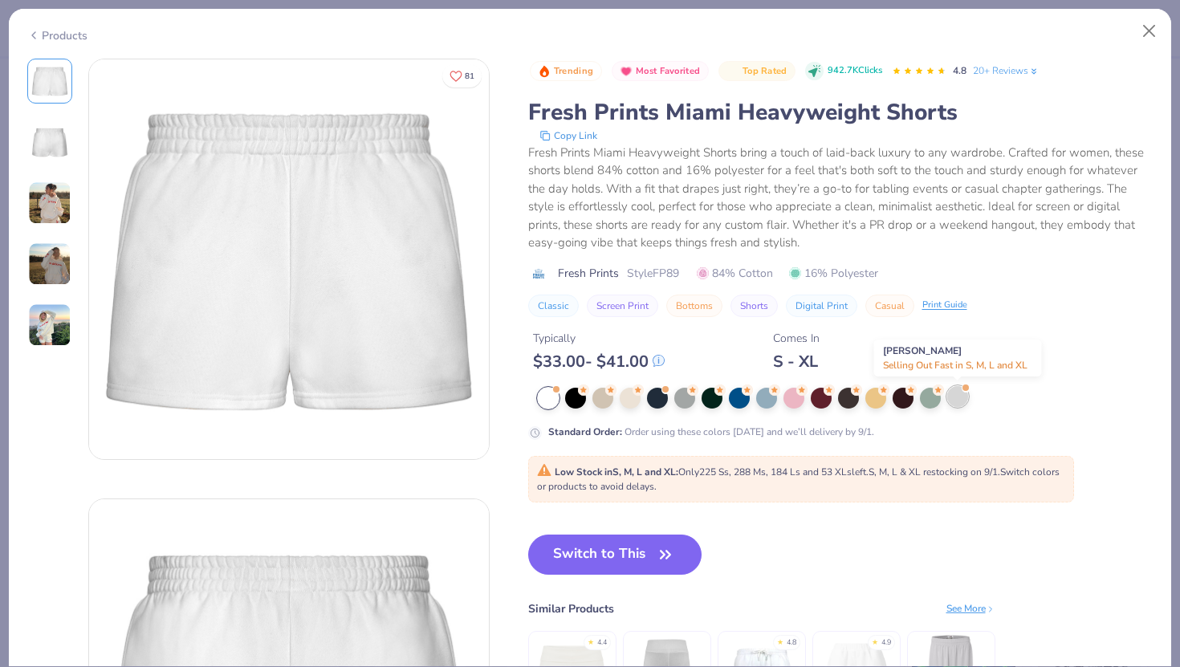
click at [960, 394] on div at bounding box center [957, 396] width 21 height 21
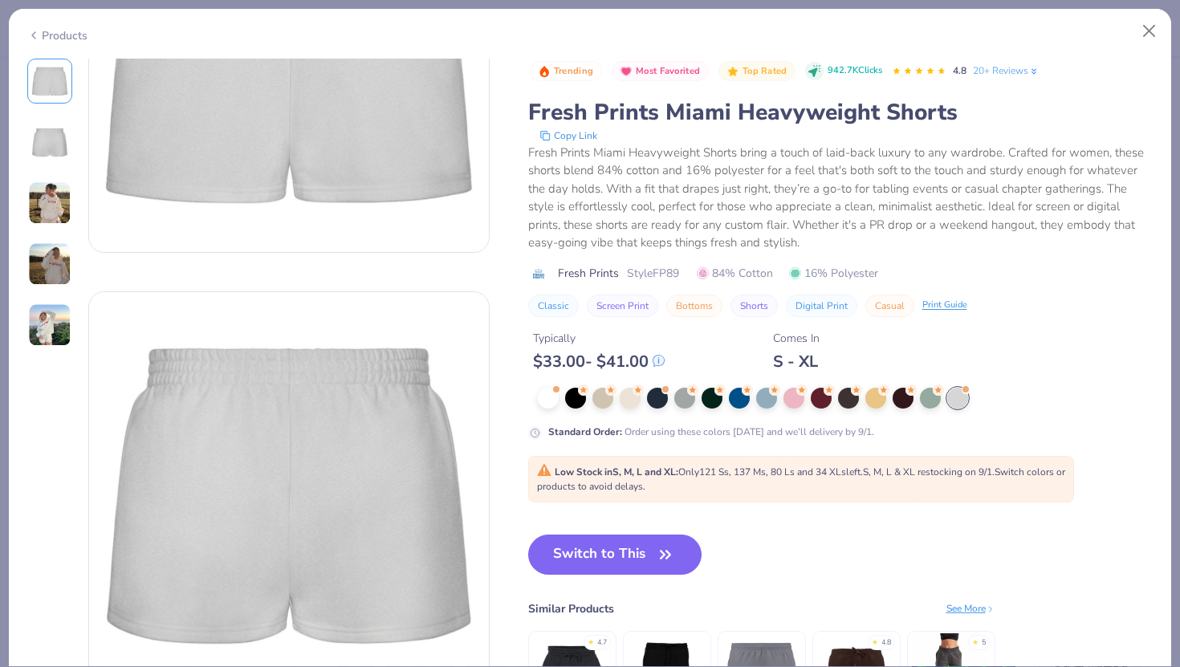
scroll to position [211, 0]
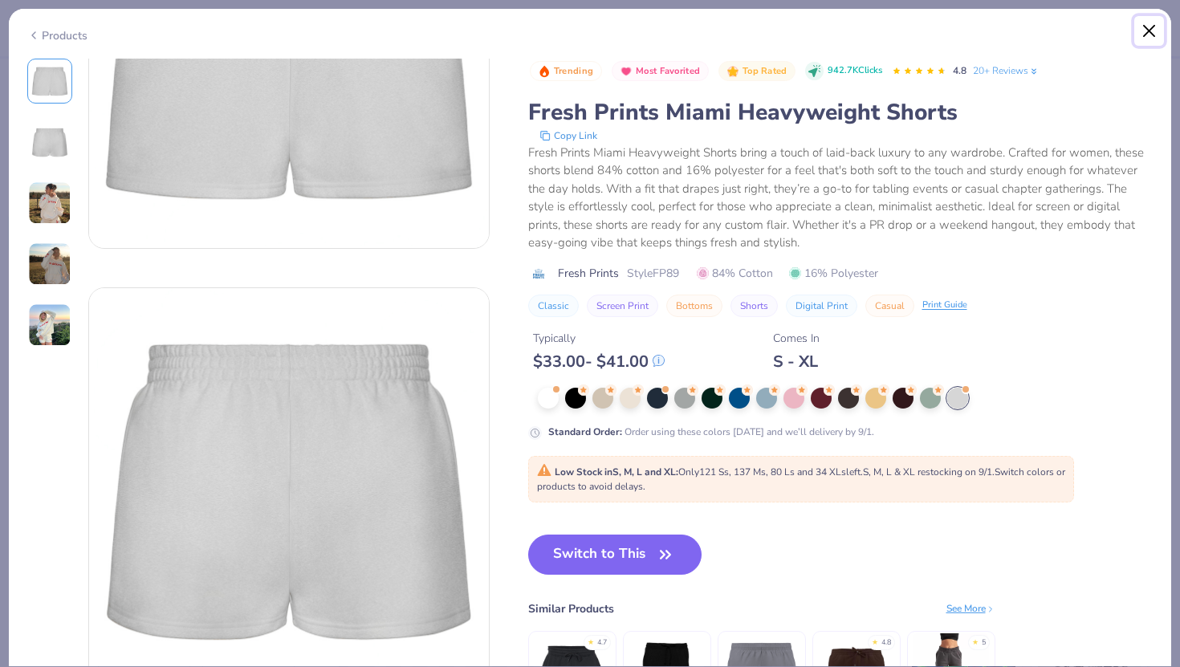
click at [1148, 34] on button "Close" at bounding box center [1150, 31] width 31 height 31
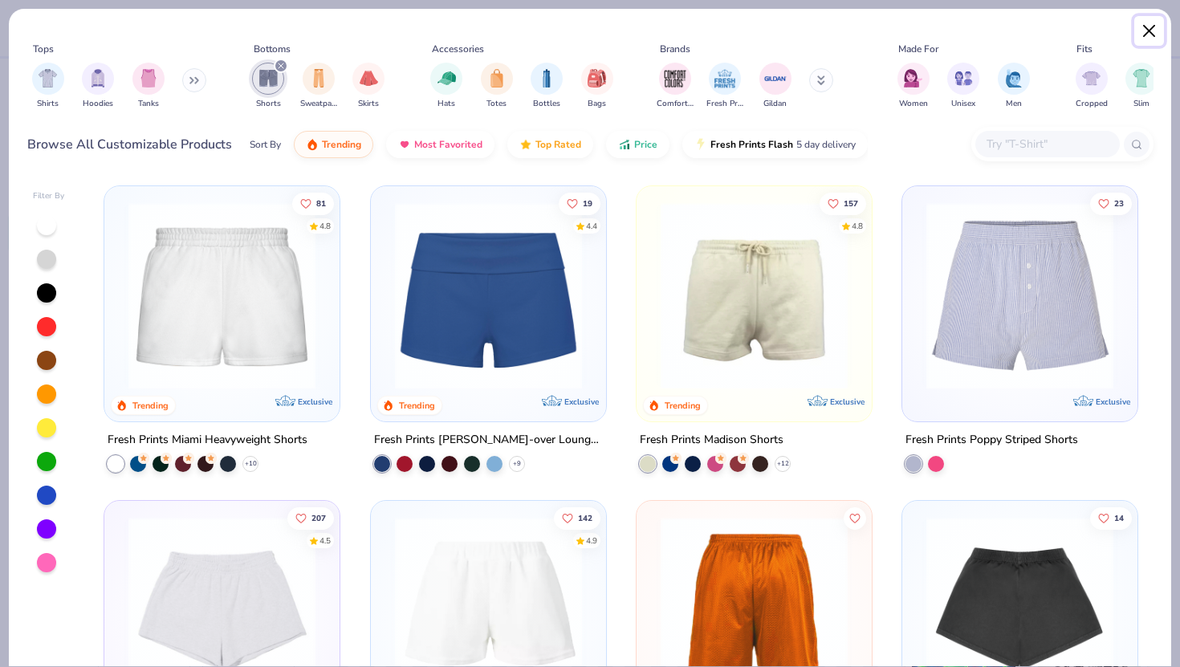
click at [1155, 35] on button "Close" at bounding box center [1150, 31] width 31 height 31
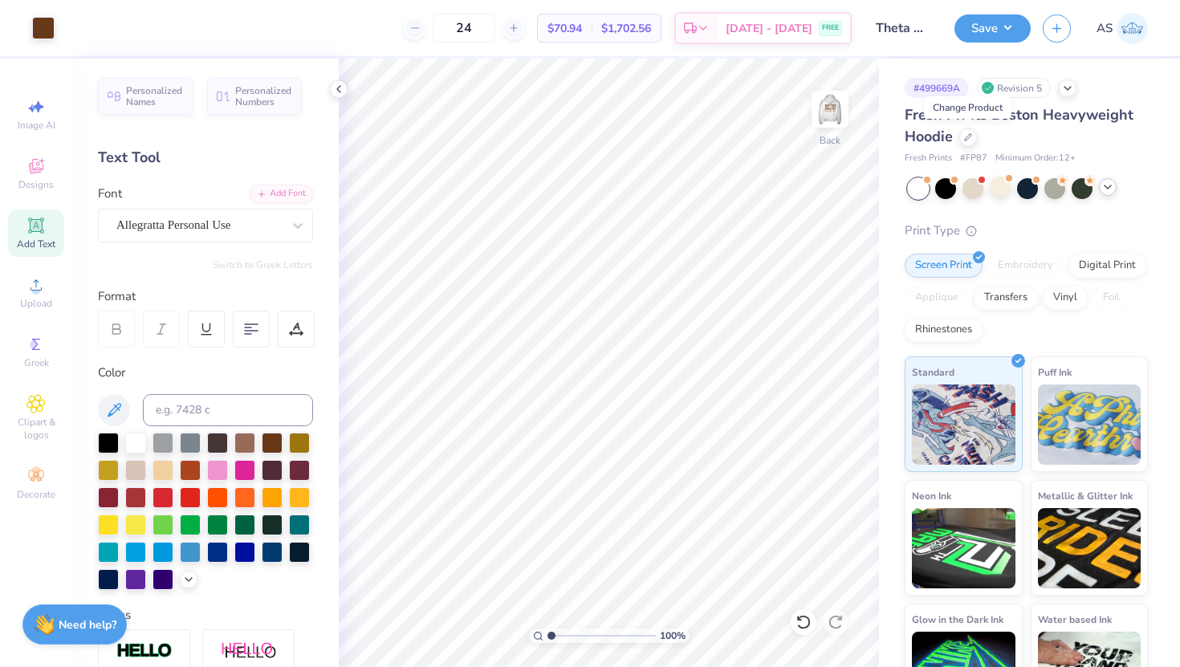
click at [1114, 190] on icon at bounding box center [1108, 187] width 13 height 13
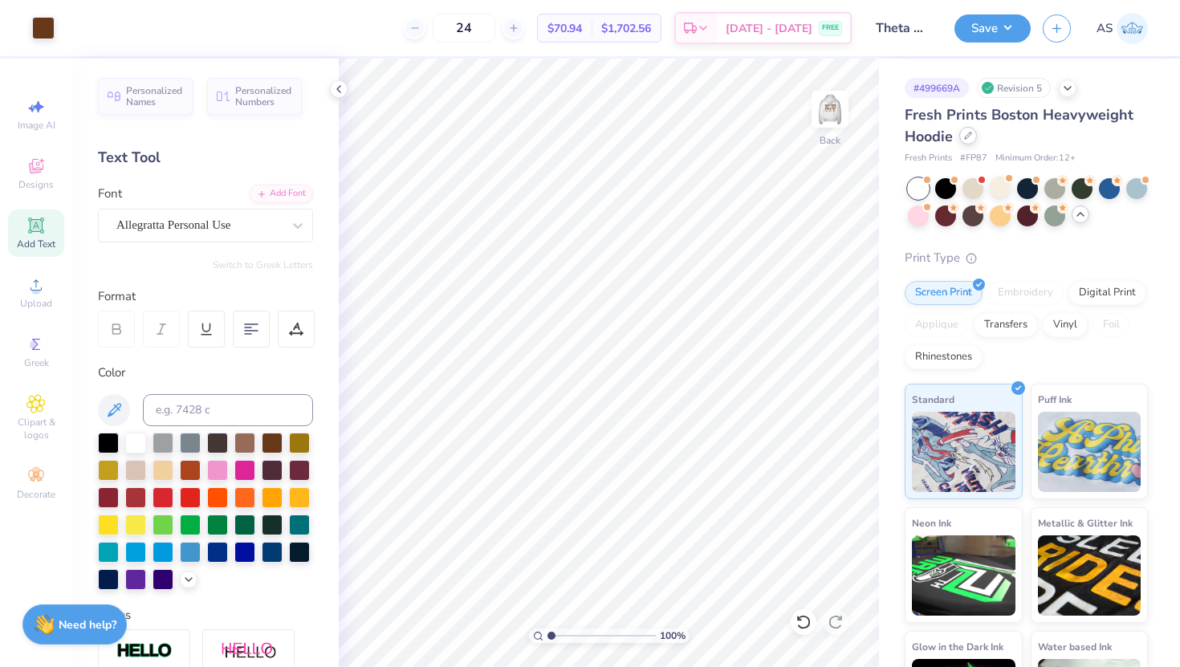
click at [965, 135] on icon at bounding box center [968, 136] width 8 height 8
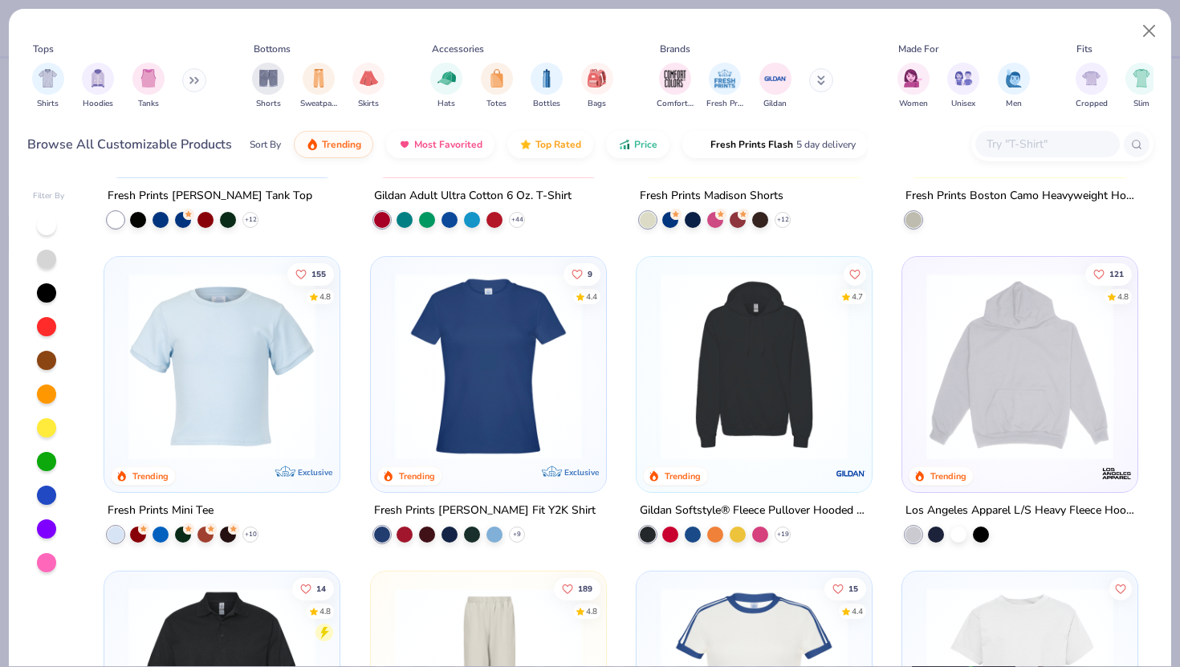
scroll to position [2136, 0]
